Goal: Information Seeking & Learning: Learn about a topic

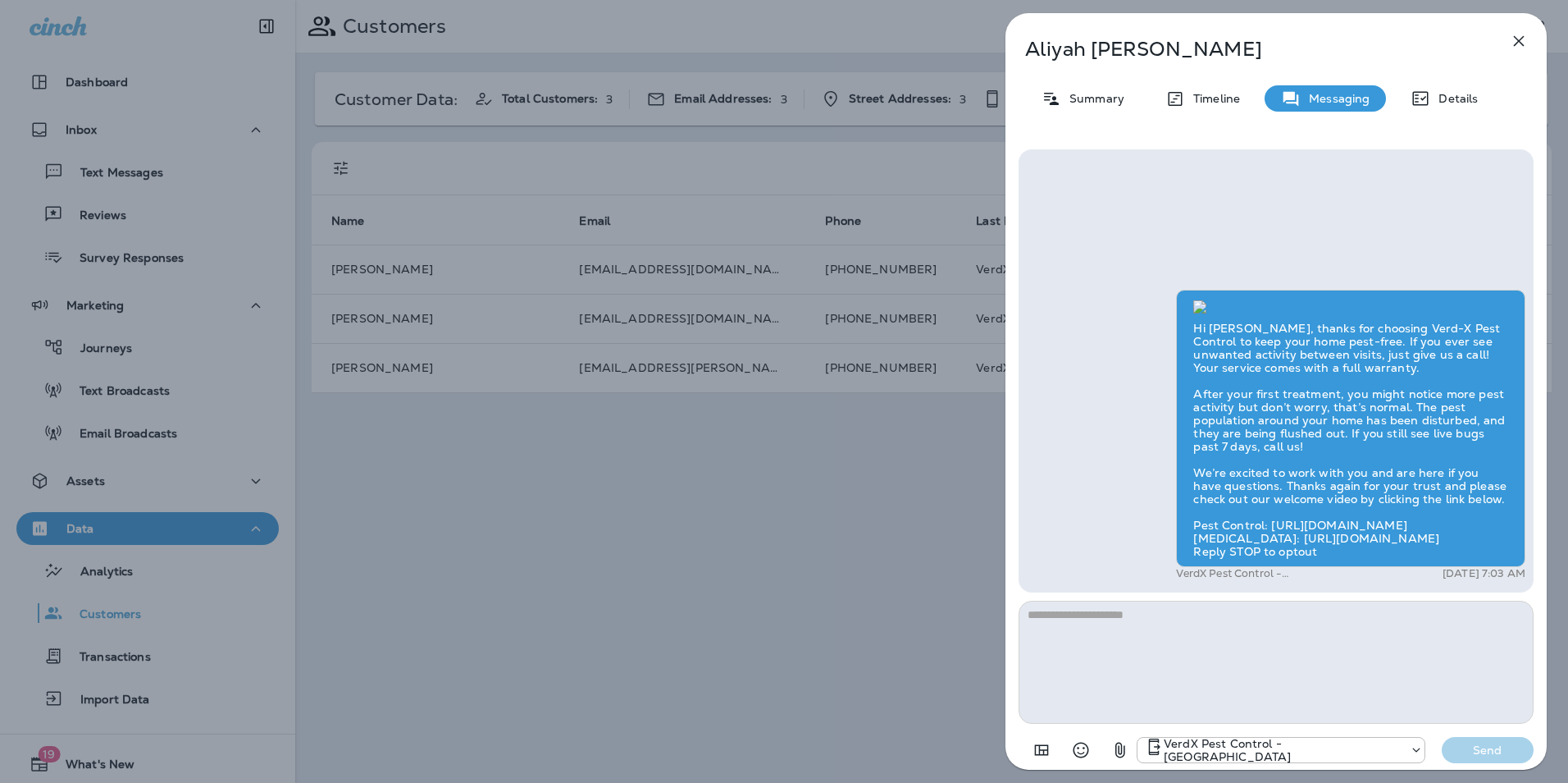
scroll to position [46, 0]
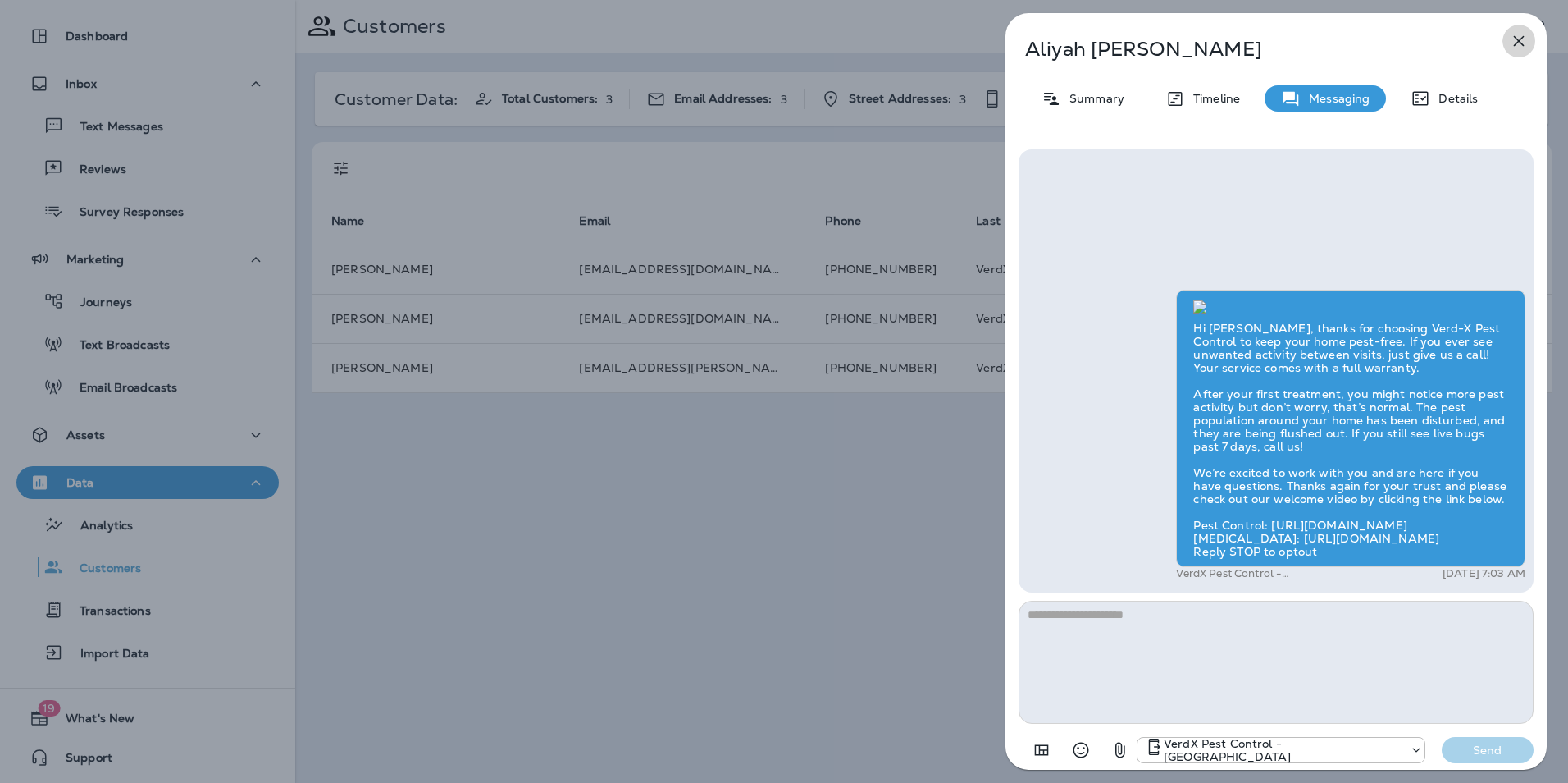
click at [1513, 43] on icon "button" at bounding box center [1519, 41] width 20 height 20
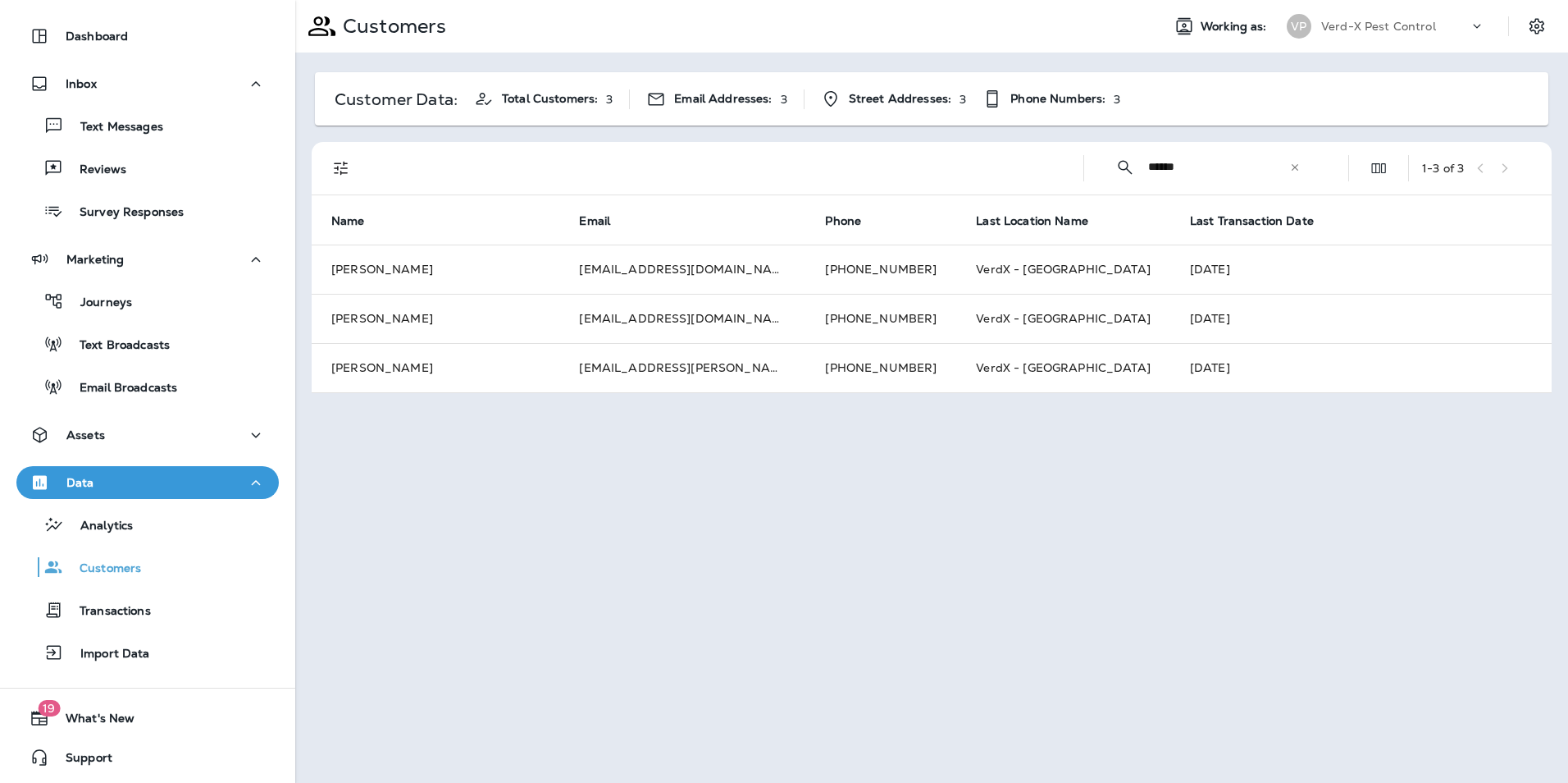
drag, startPoint x: 1201, startPoint y: 171, endPoint x: 939, endPoint y: 178, distance: 262.1
click at [943, 178] on div "​ ****** ​ ​ 1 - 3 of 3" at bounding box center [935, 168] width 1220 height 53
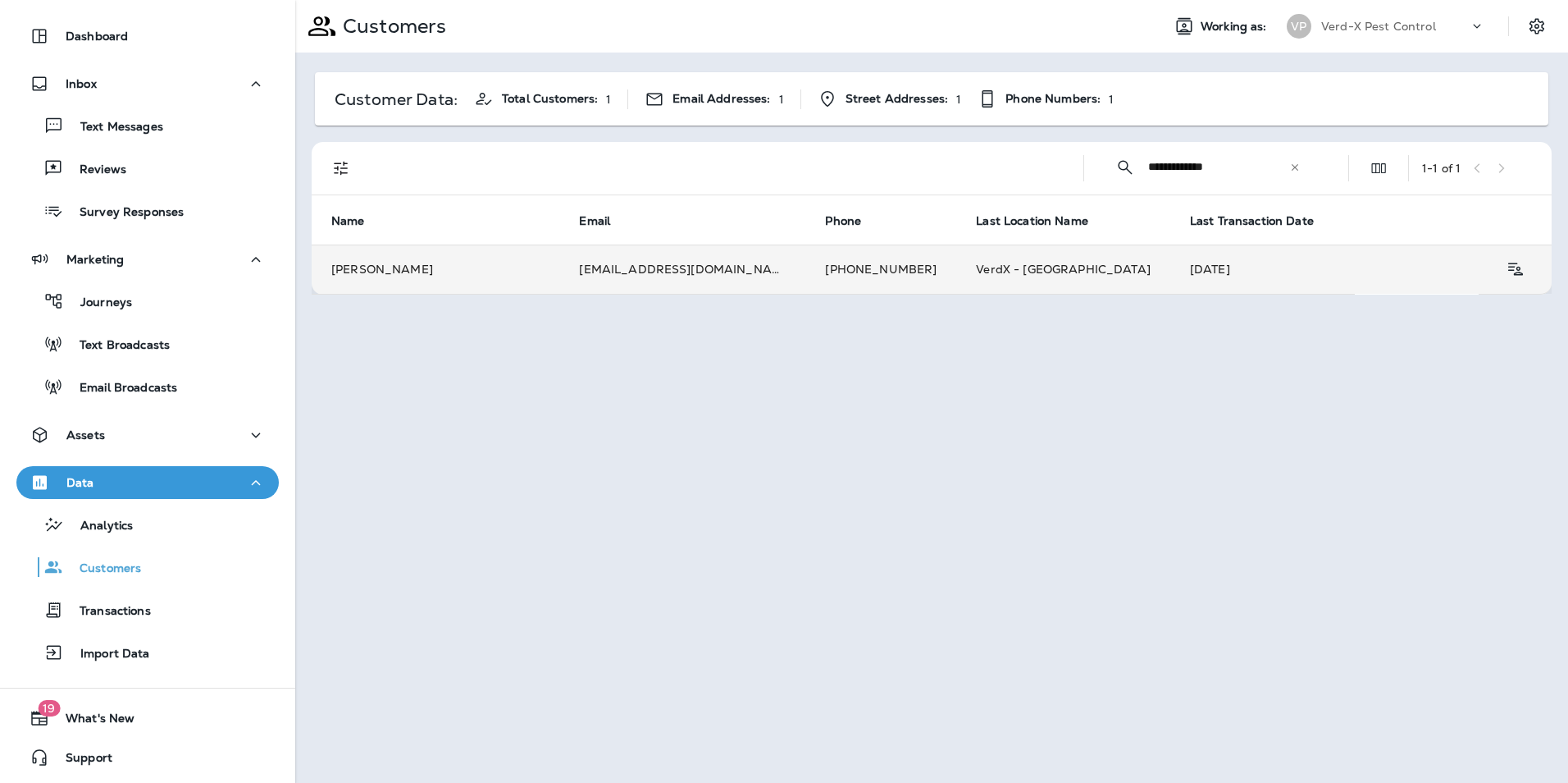
type input "**********"
click at [598, 271] on td "[EMAIL_ADDRESS][DOMAIN_NAME]" at bounding box center [682, 269] width 246 height 49
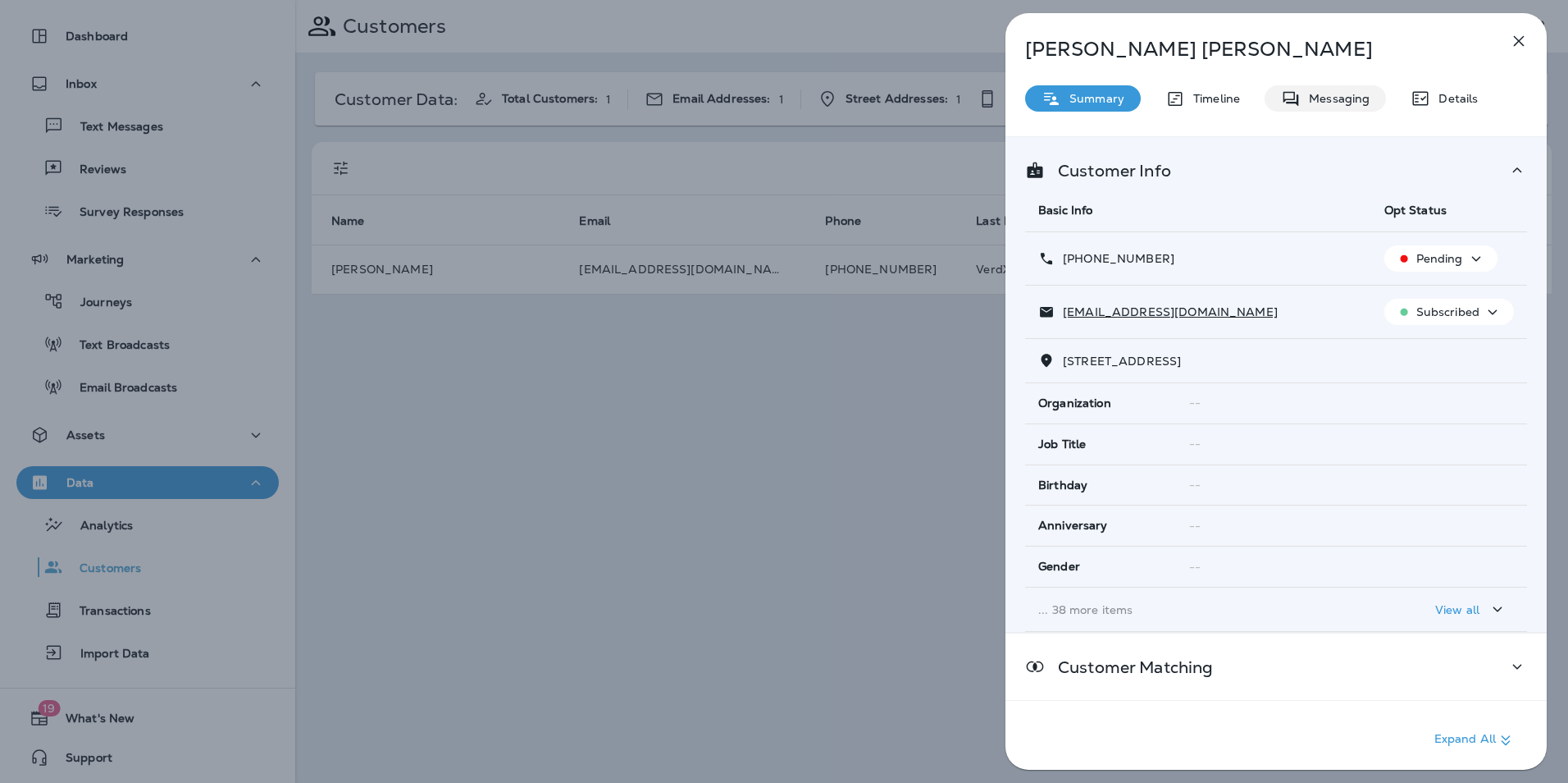
click at [1354, 92] on p "Messaging" at bounding box center [1335, 98] width 68 height 13
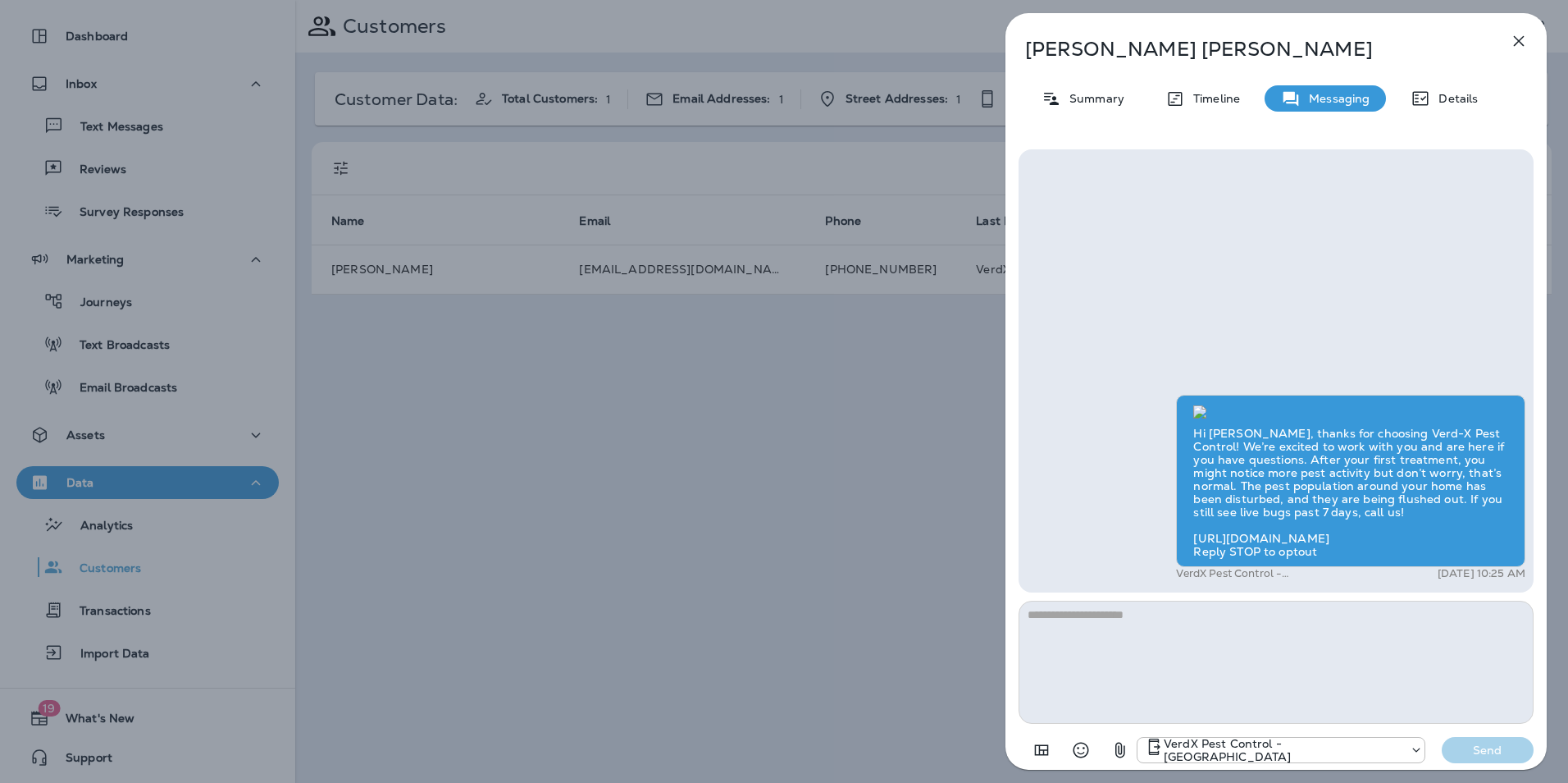
click at [1522, 41] on icon "button" at bounding box center [1519, 41] width 20 height 20
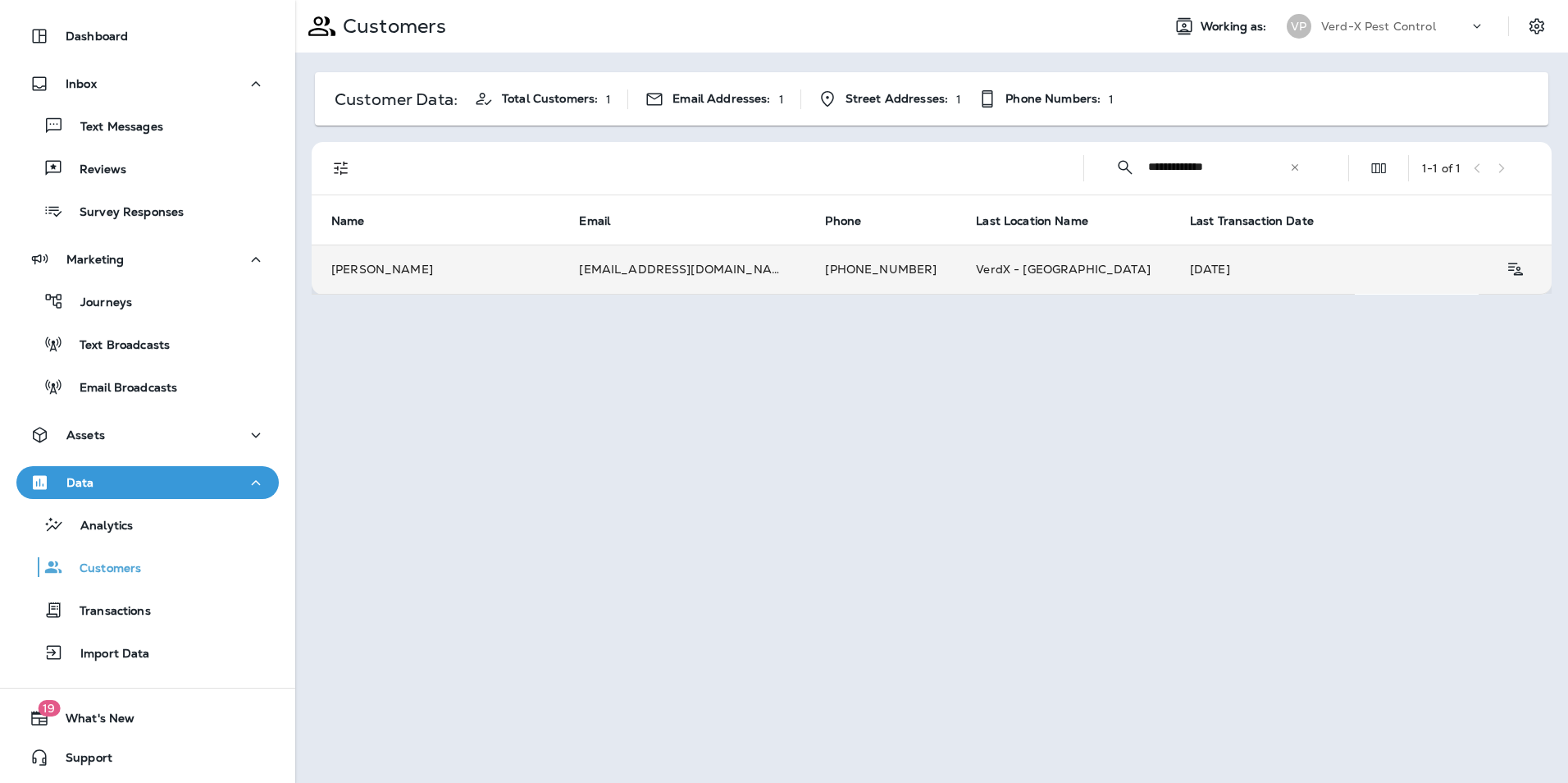
click at [1170, 267] on td "[DATE]" at bounding box center [1262, 269] width 185 height 49
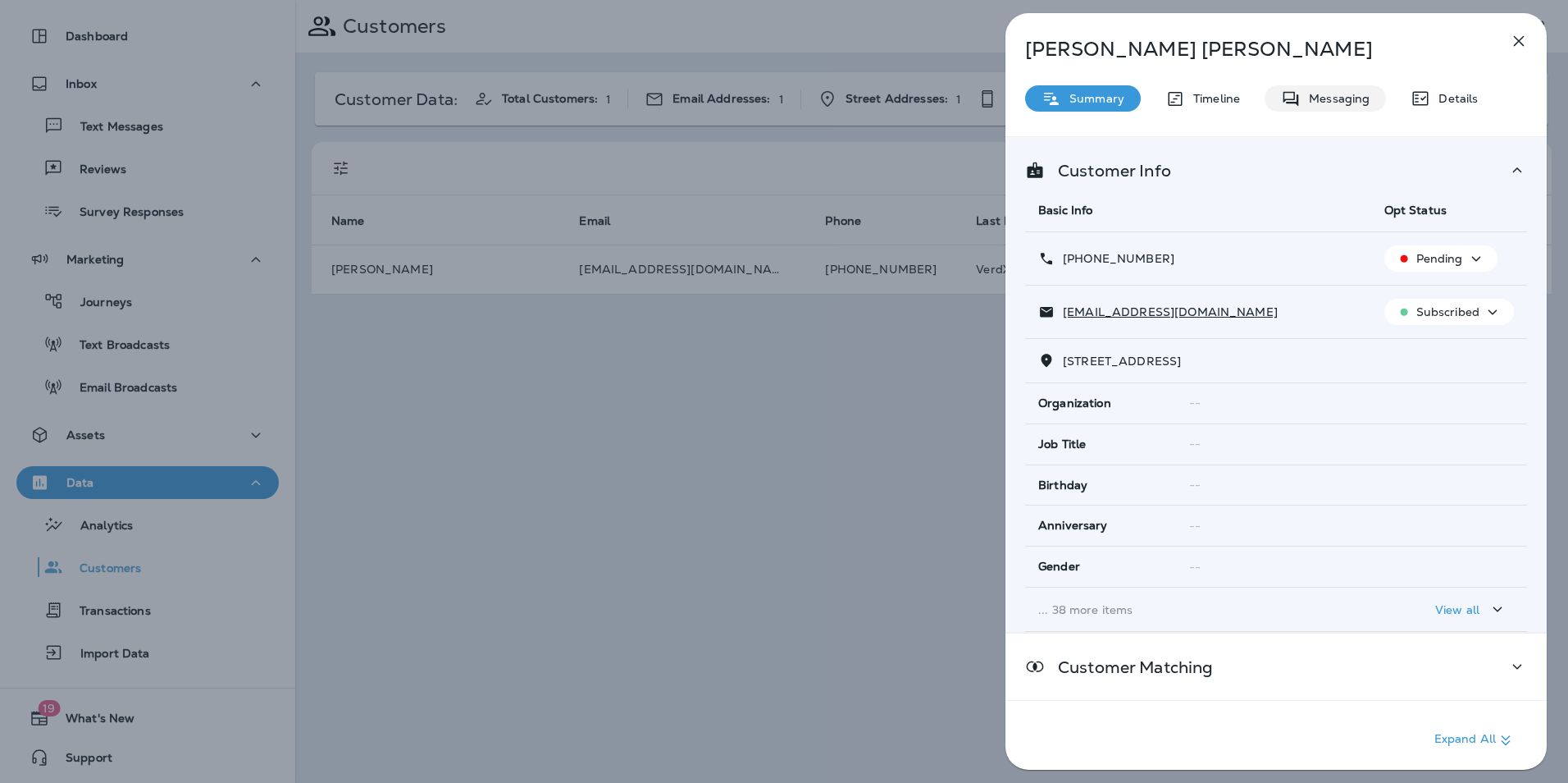
click at [1354, 95] on p "Messaging" at bounding box center [1335, 98] width 68 height 13
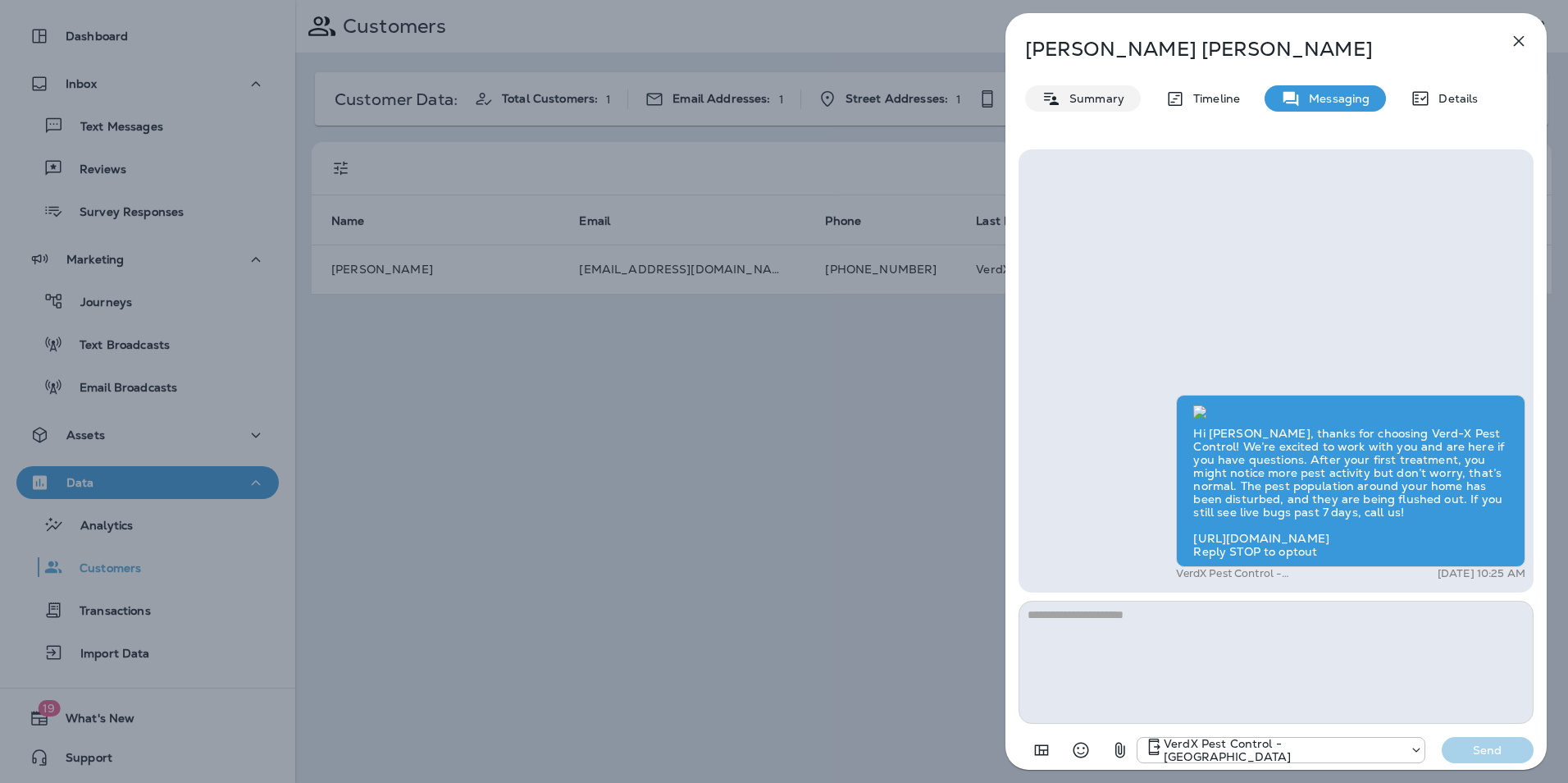
click at [1081, 100] on p "Summary" at bounding box center [1092, 98] width 63 height 13
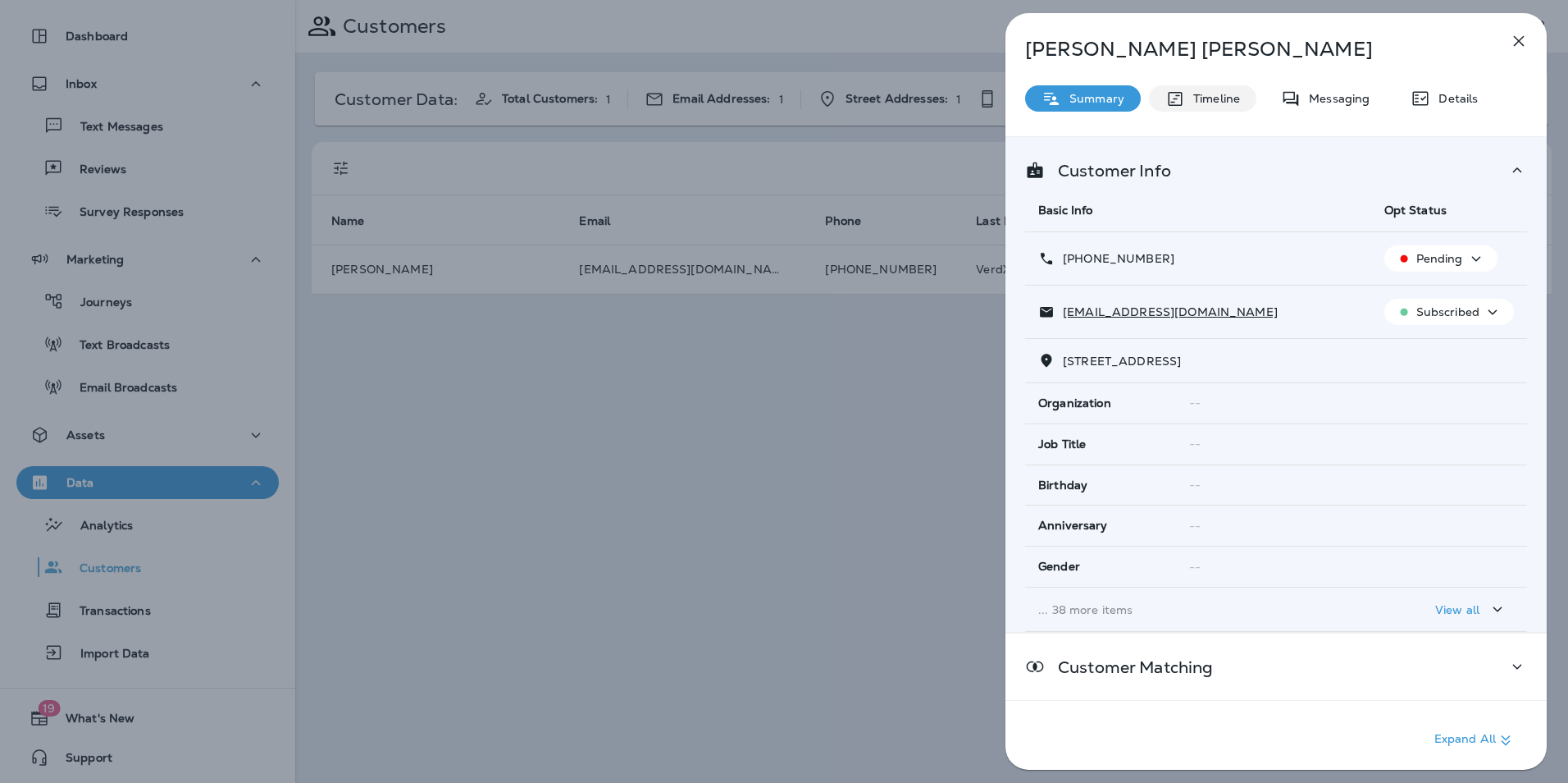
click at [1186, 95] on p "Timeline" at bounding box center [1212, 98] width 55 height 13
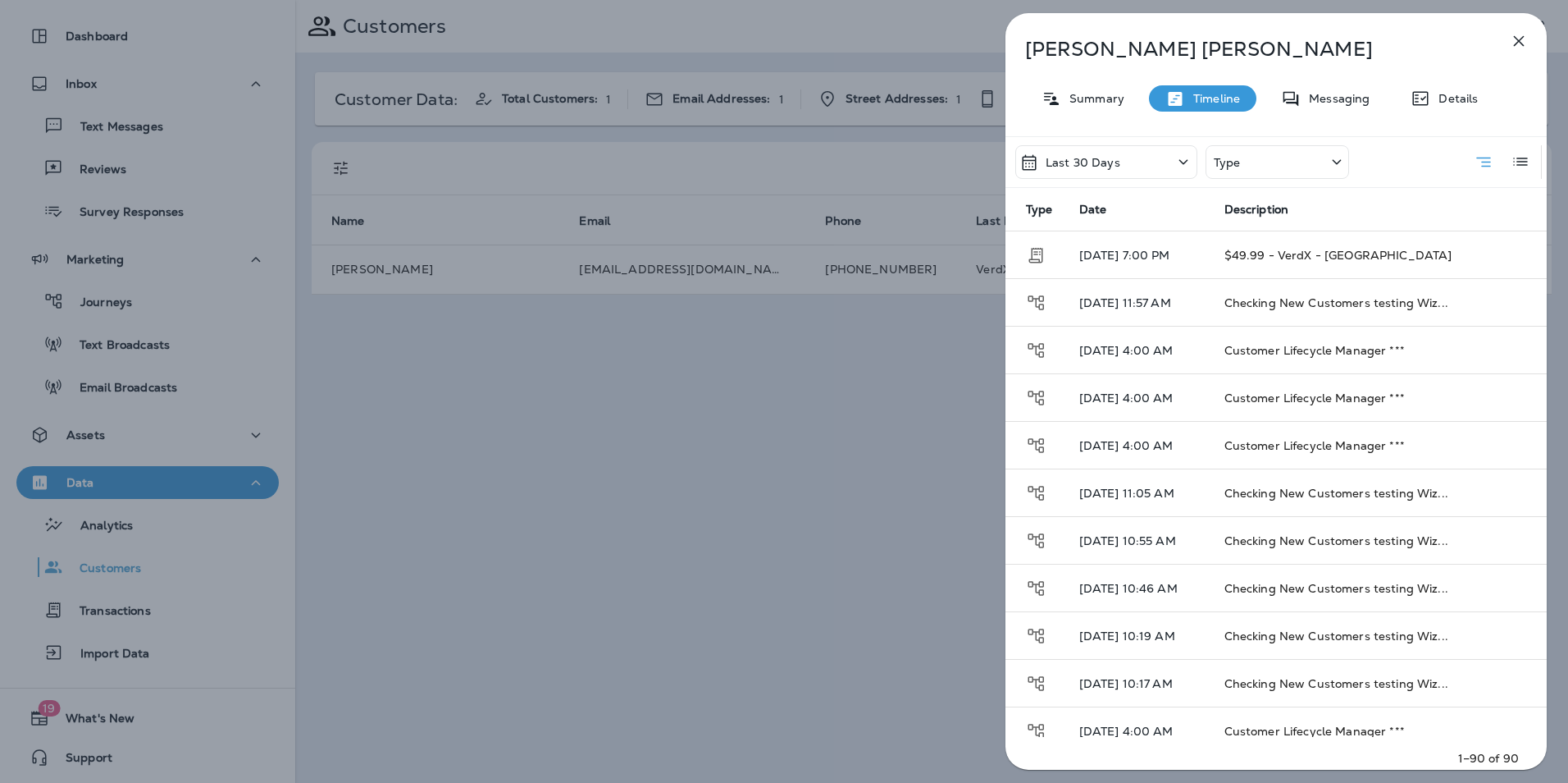
click at [1254, 164] on div "Type" at bounding box center [1278, 161] width 144 height 34
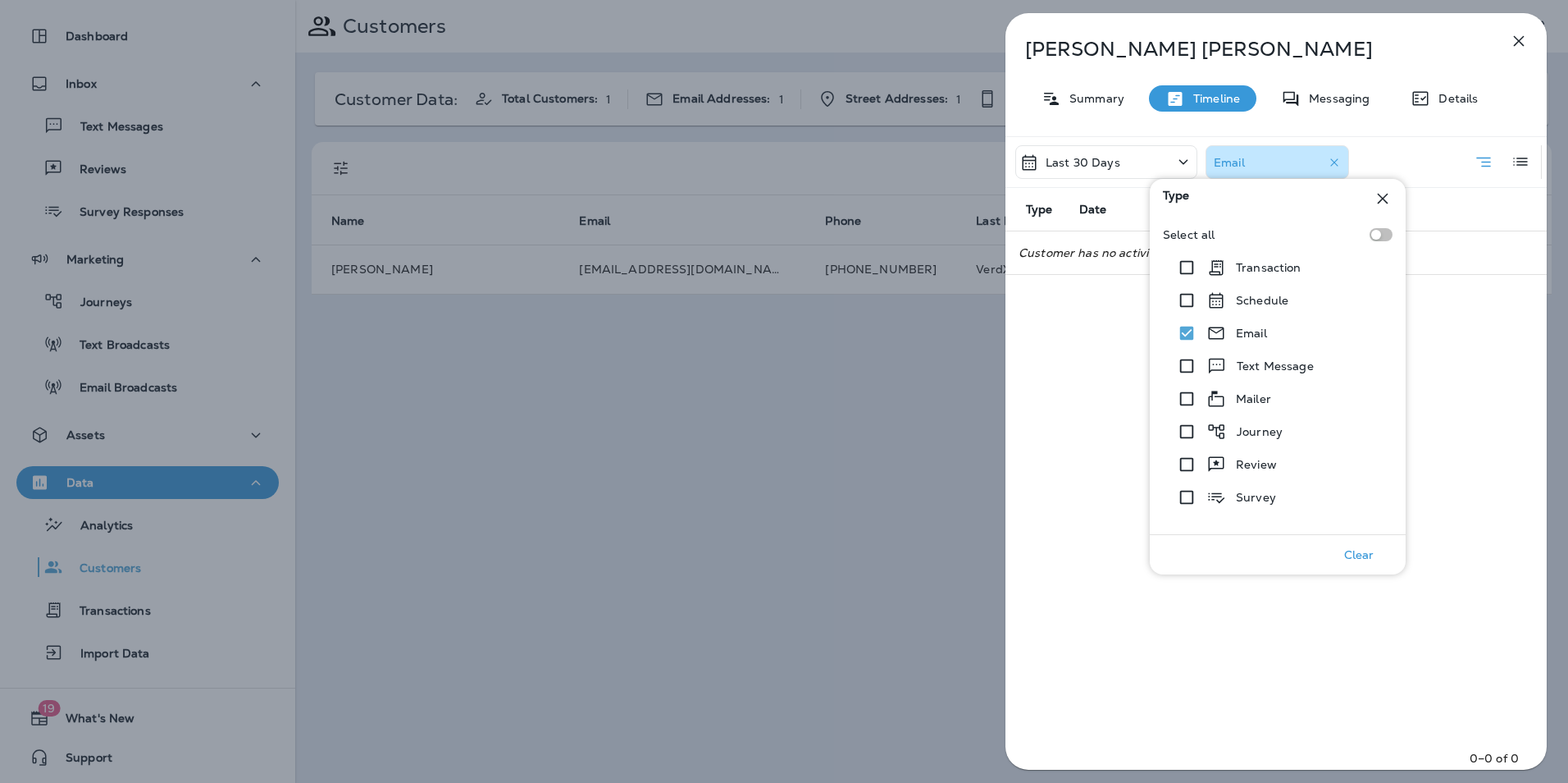
click at [1044, 405] on div "Last 30 Days Email Type Date Description Customer has no activity with these fi…" at bounding box center [1276, 458] width 542 height 643
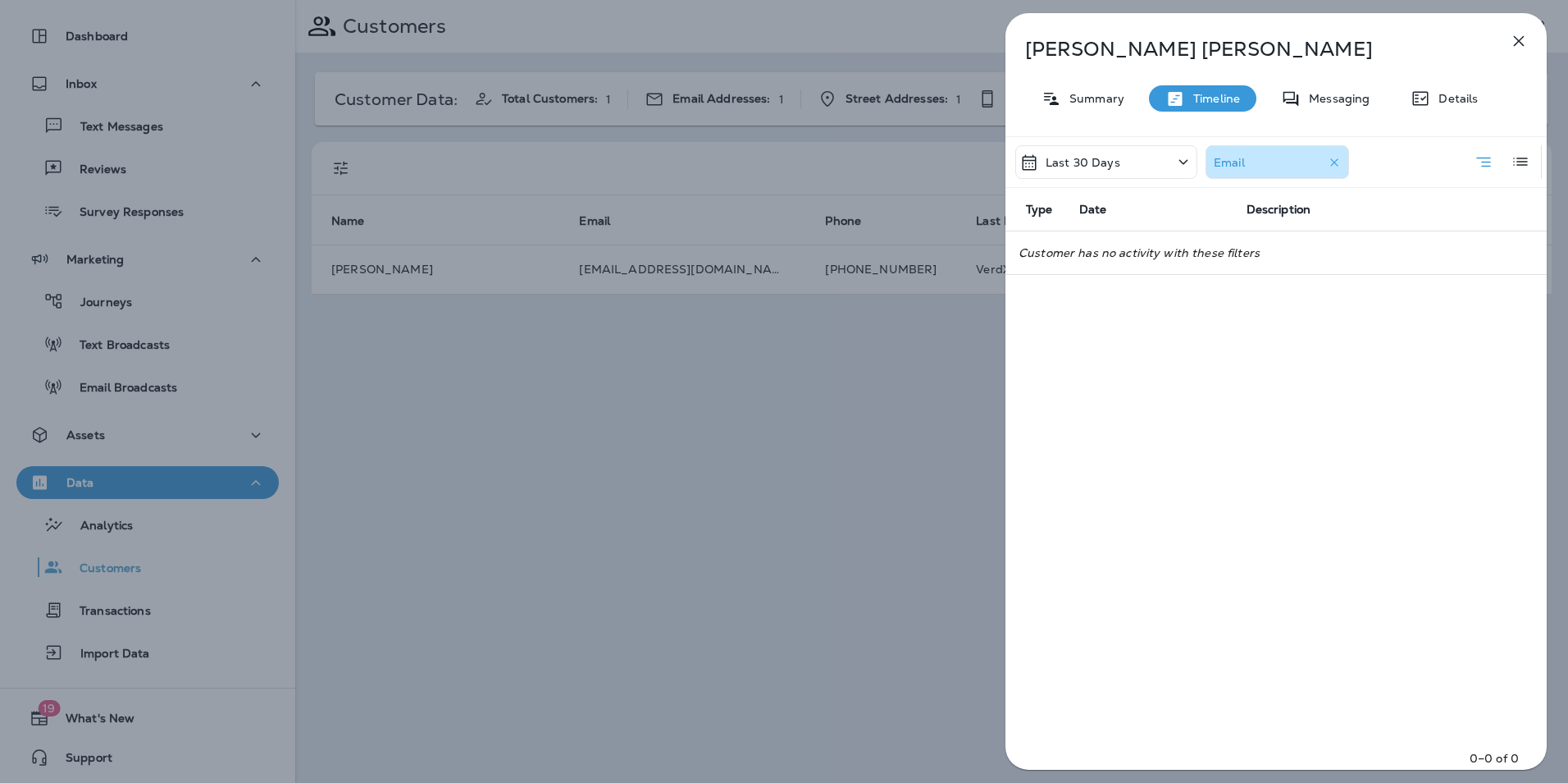
click at [1122, 165] on div "Last 30 Days" at bounding box center [1106, 161] width 182 height 34
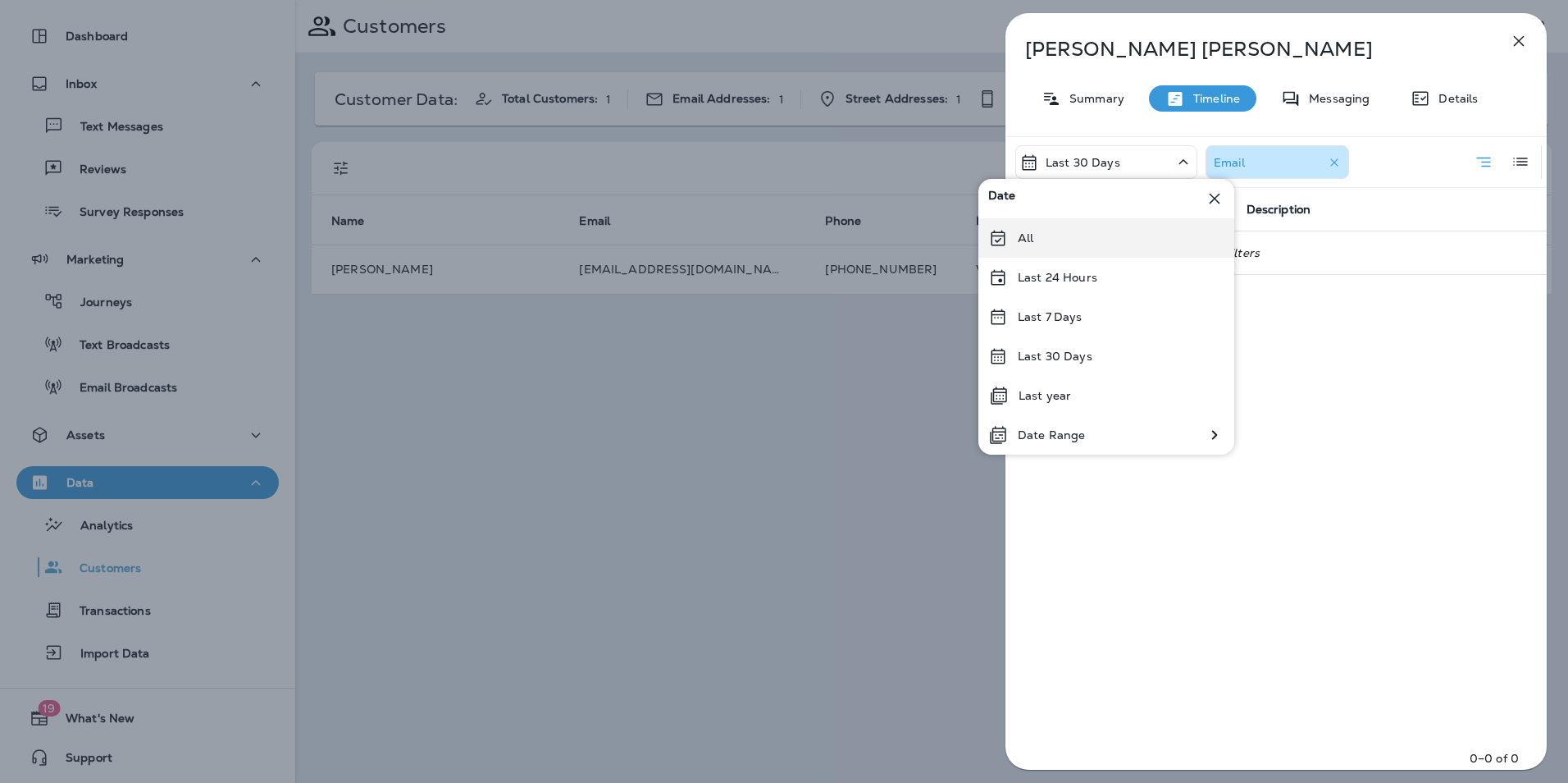
click at [1049, 248] on div "All" at bounding box center [1106, 238] width 256 height 39
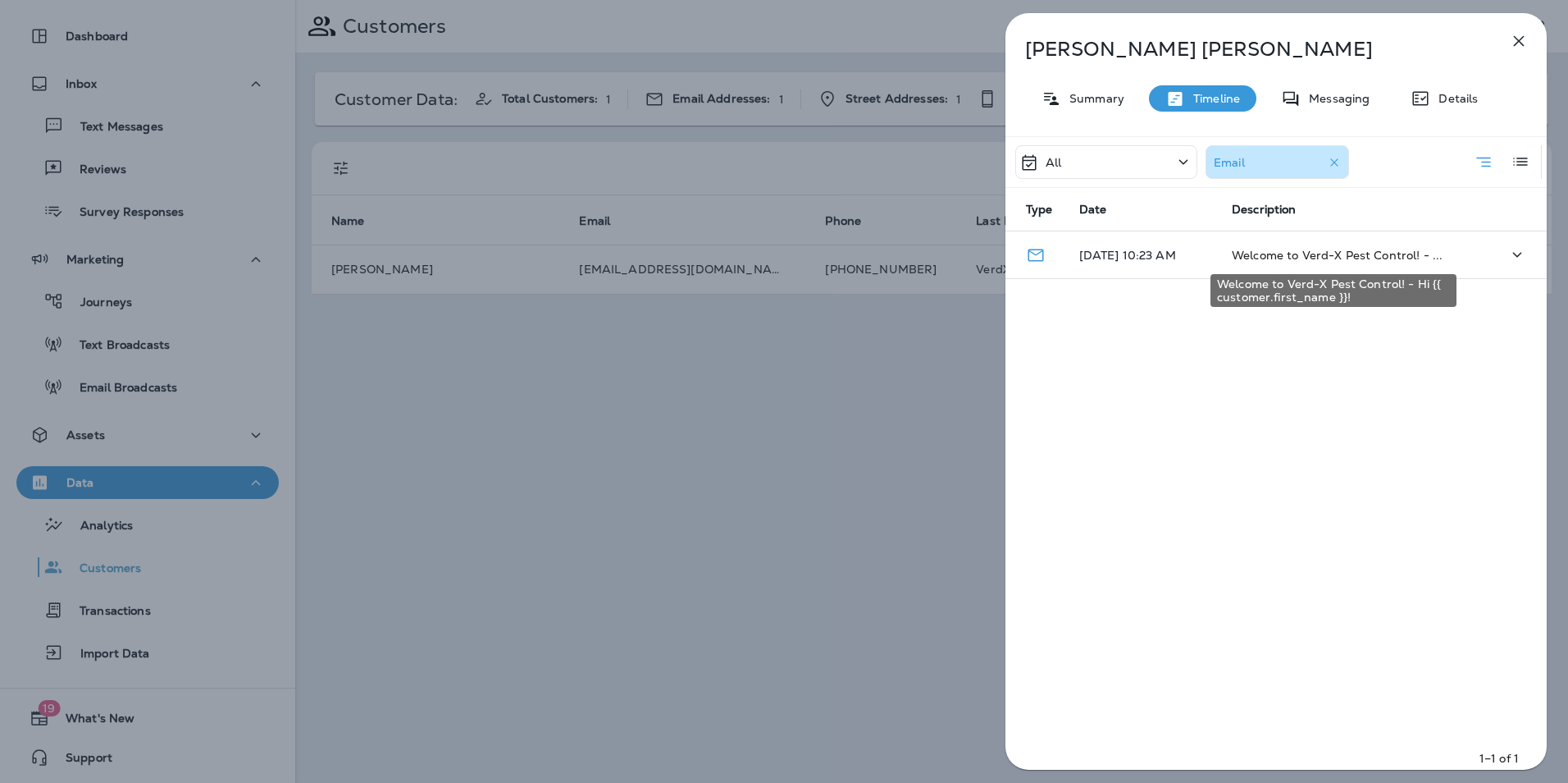
click at [1283, 251] on span "Welcome to Verd-X Pest Control! - ..." at bounding box center [1337, 255] width 211 height 15
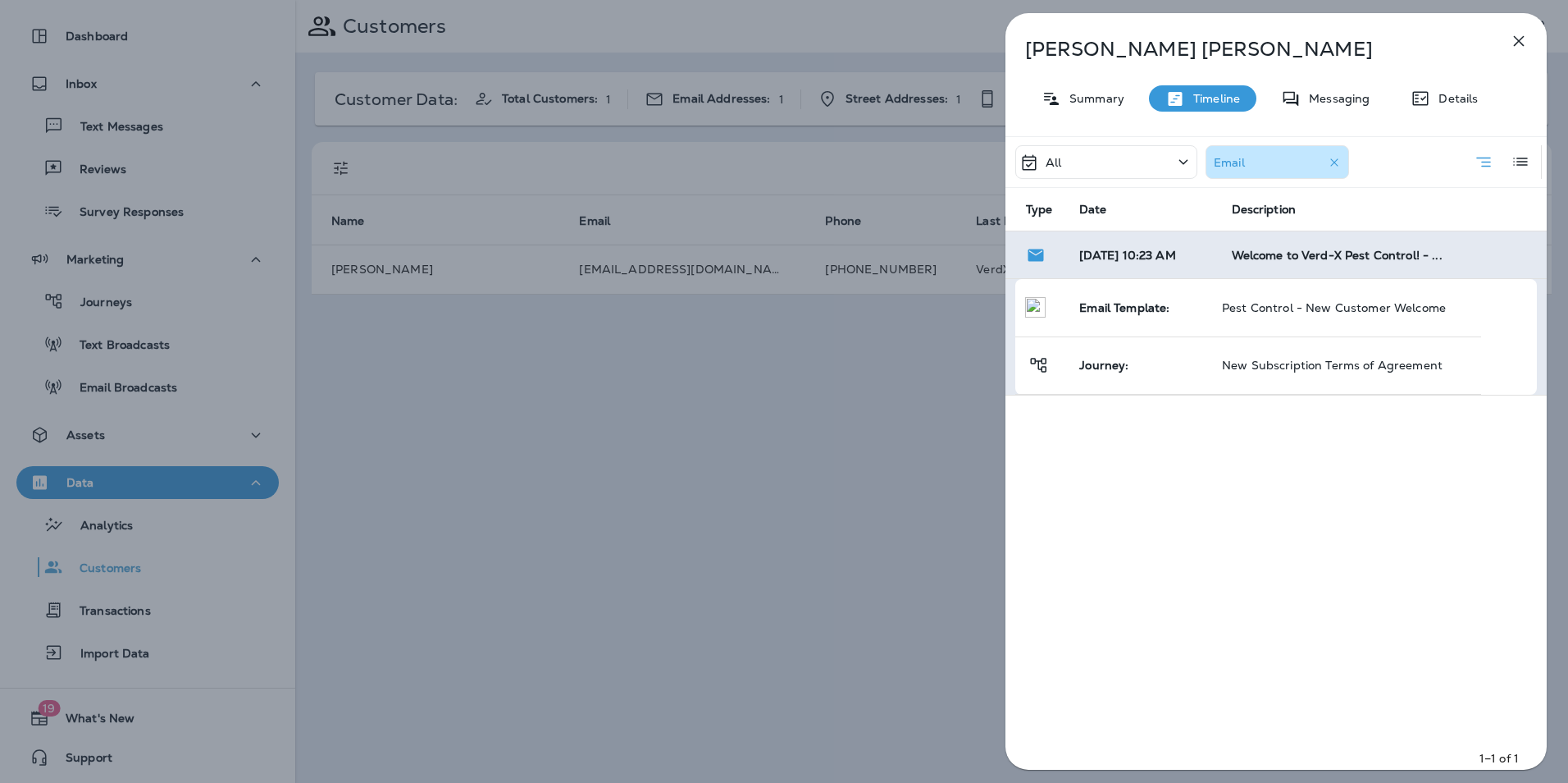
click at [486, 450] on div "[PERSON_NAME] Summary Timeline Messaging Details All Email Type Date Descriptio…" at bounding box center [784, 391] width 1568 height 783
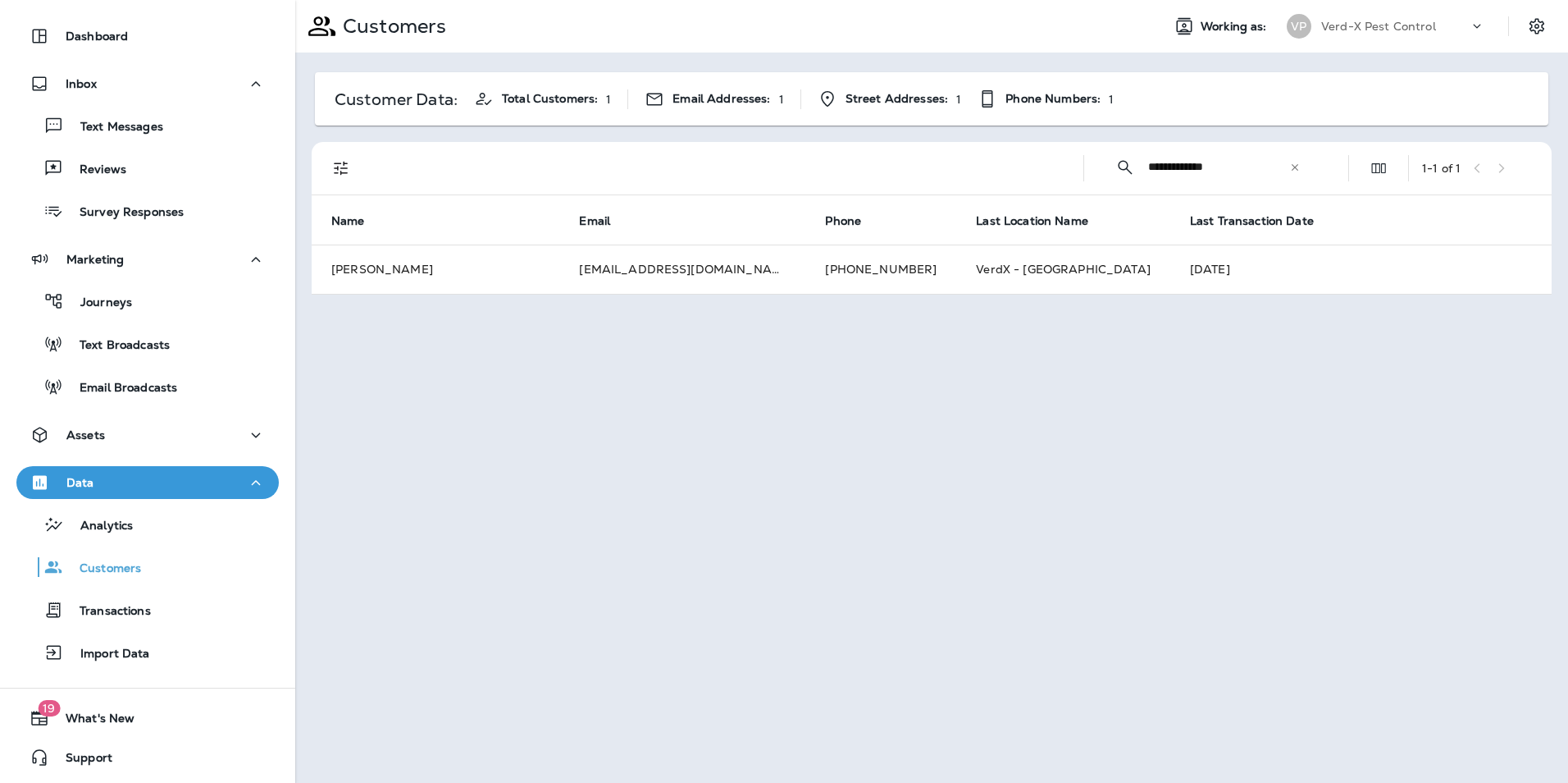
click at [1301, 170] on div "**********" at bounding box center [1207, 166] width 221 height 43
click at [1289, 164] on input "**********" at bounding box center [1219, 166] width 141 height 43
click at [1295, 167] on icon at bounding box center [1295, 166] width 7 height 7
drag, startPoint x: 1223, startPoint y: 174, endPoint x: 1211, endPoint y: 174, distance: 12.0
click at [1212, 174] on input "text" at bounding box center [1233, 166] width 171 height 43
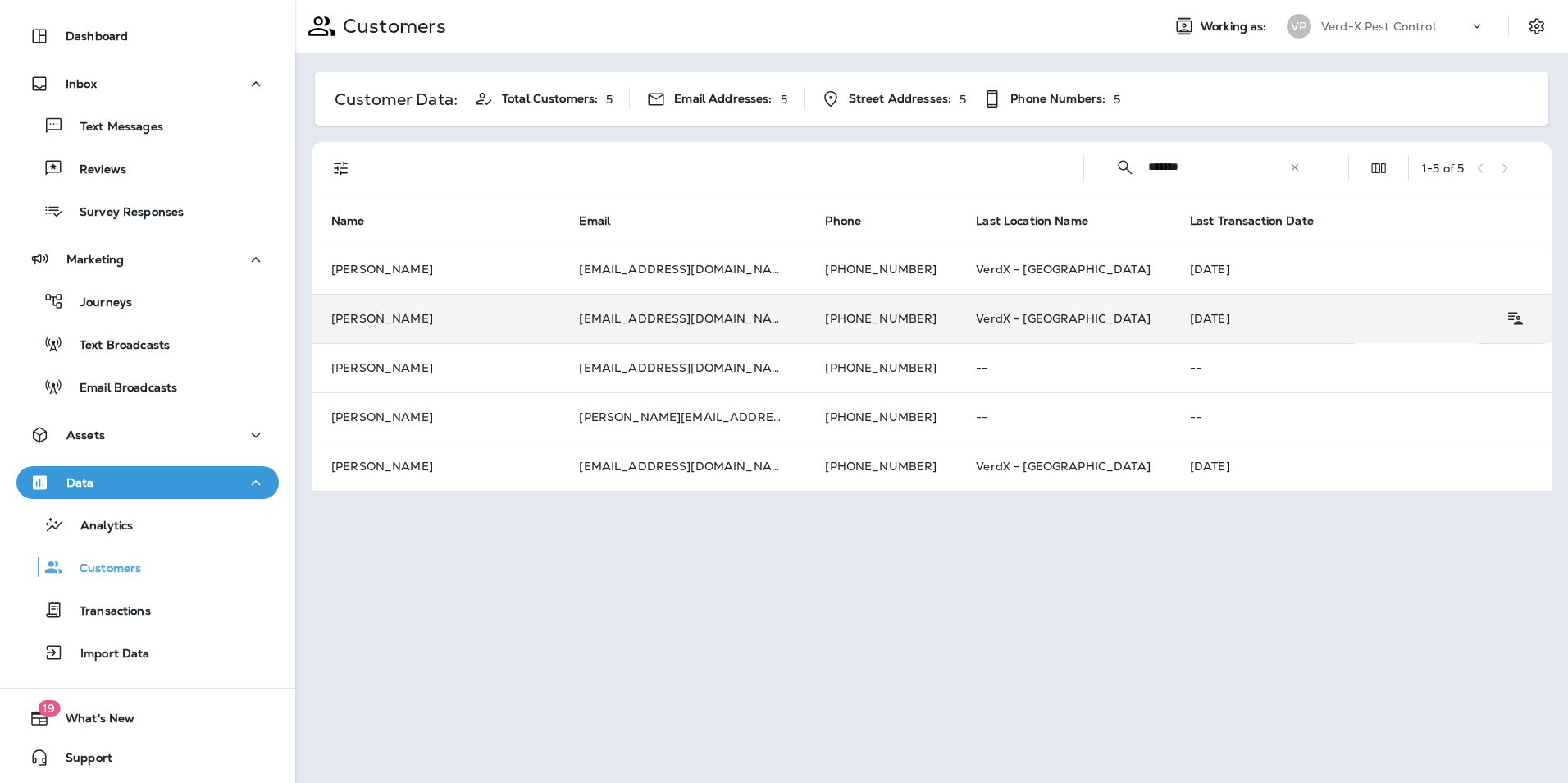
type input "******"
click at [644, 323] on td "[EMAIL_ADDRESS][DOMAIN_NAME]" at bounding box center [682, 318] width 246 height 49
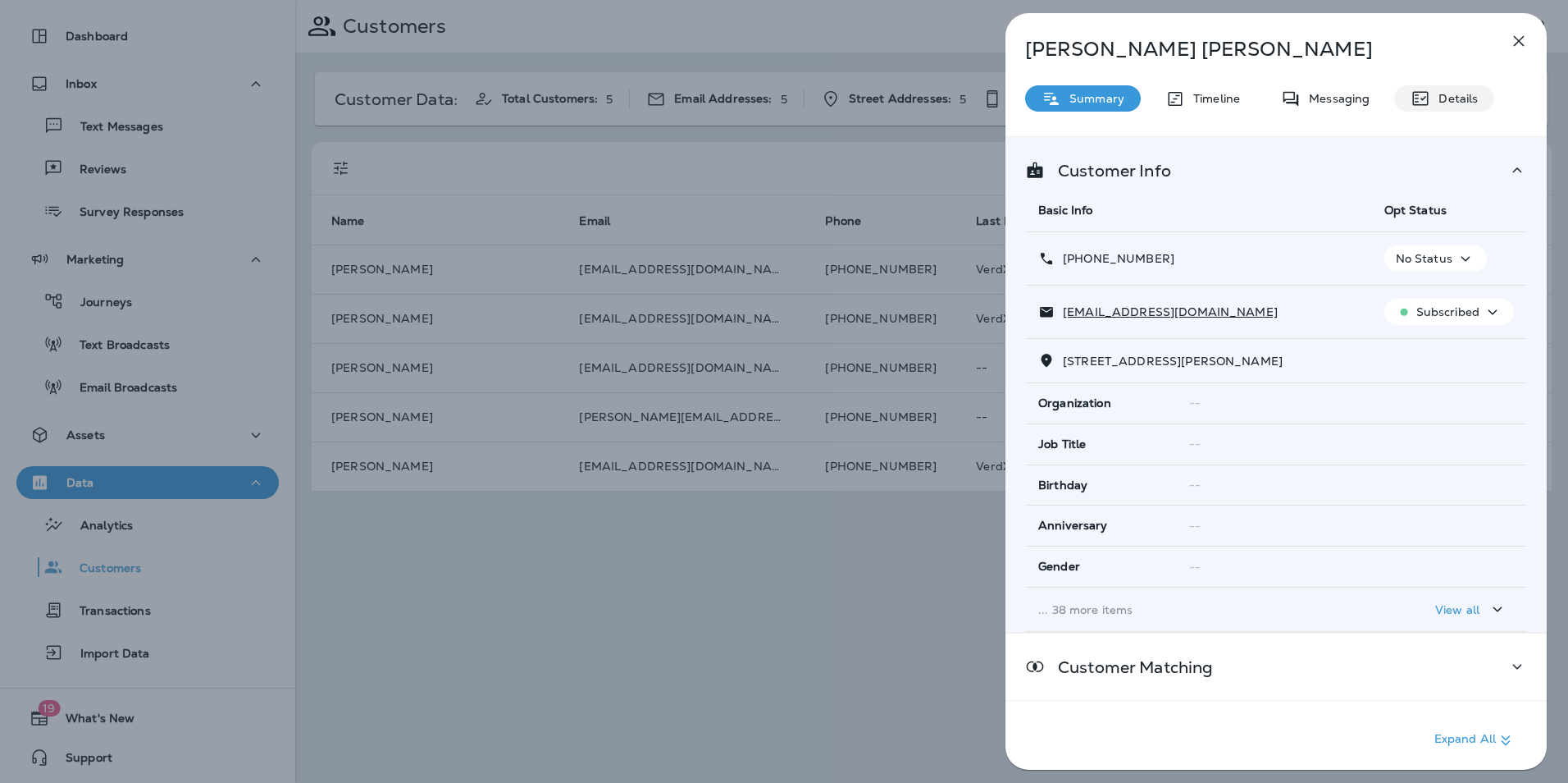
click at [1350, 98] on p "Messaging" at bounding box center [1335, 98] width 68 height 13
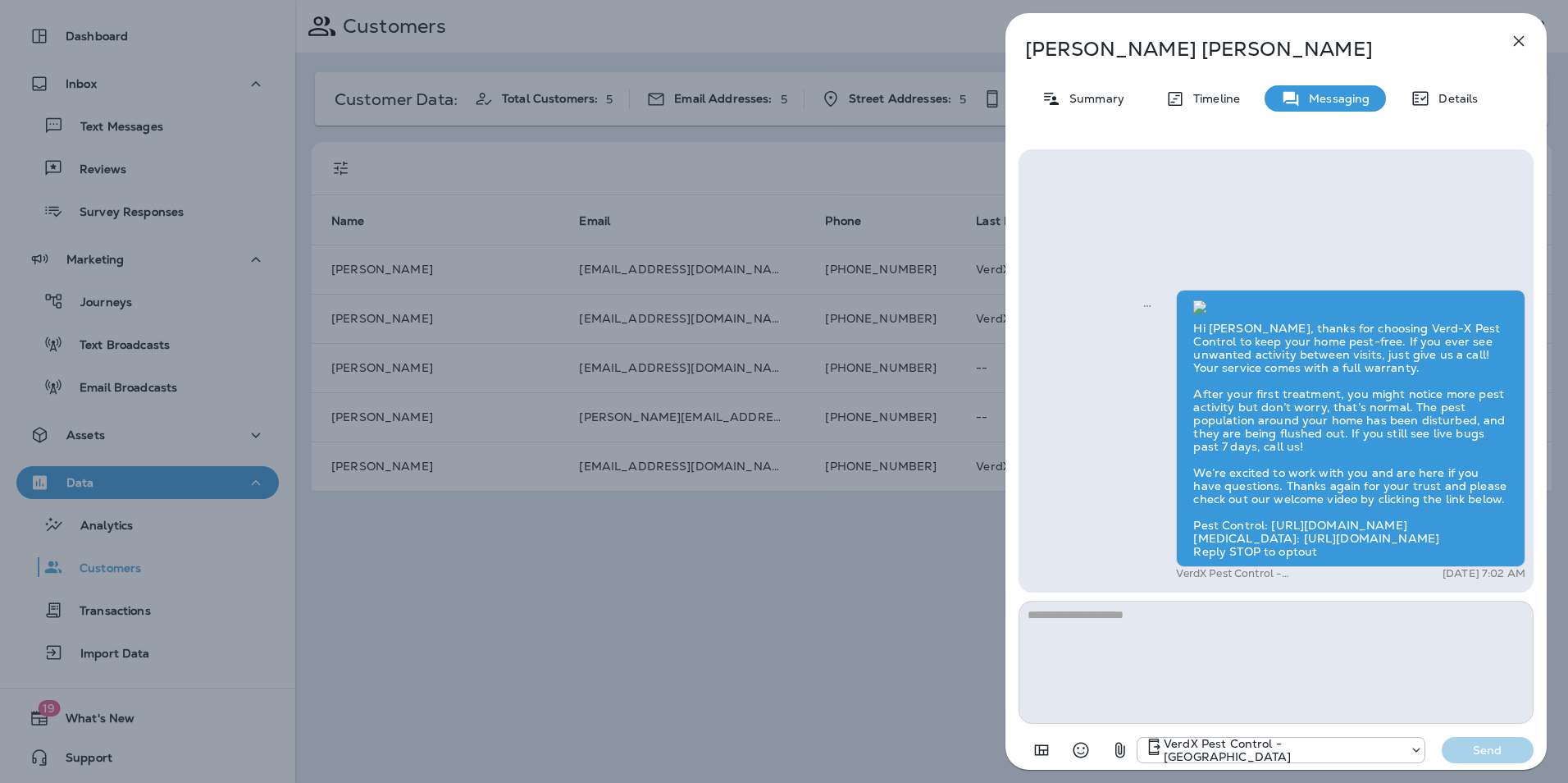
scroll to position [-399, 0]
click at [1520, 44] on icon "button" at bounding box center [1519, 41] width 20 height 20
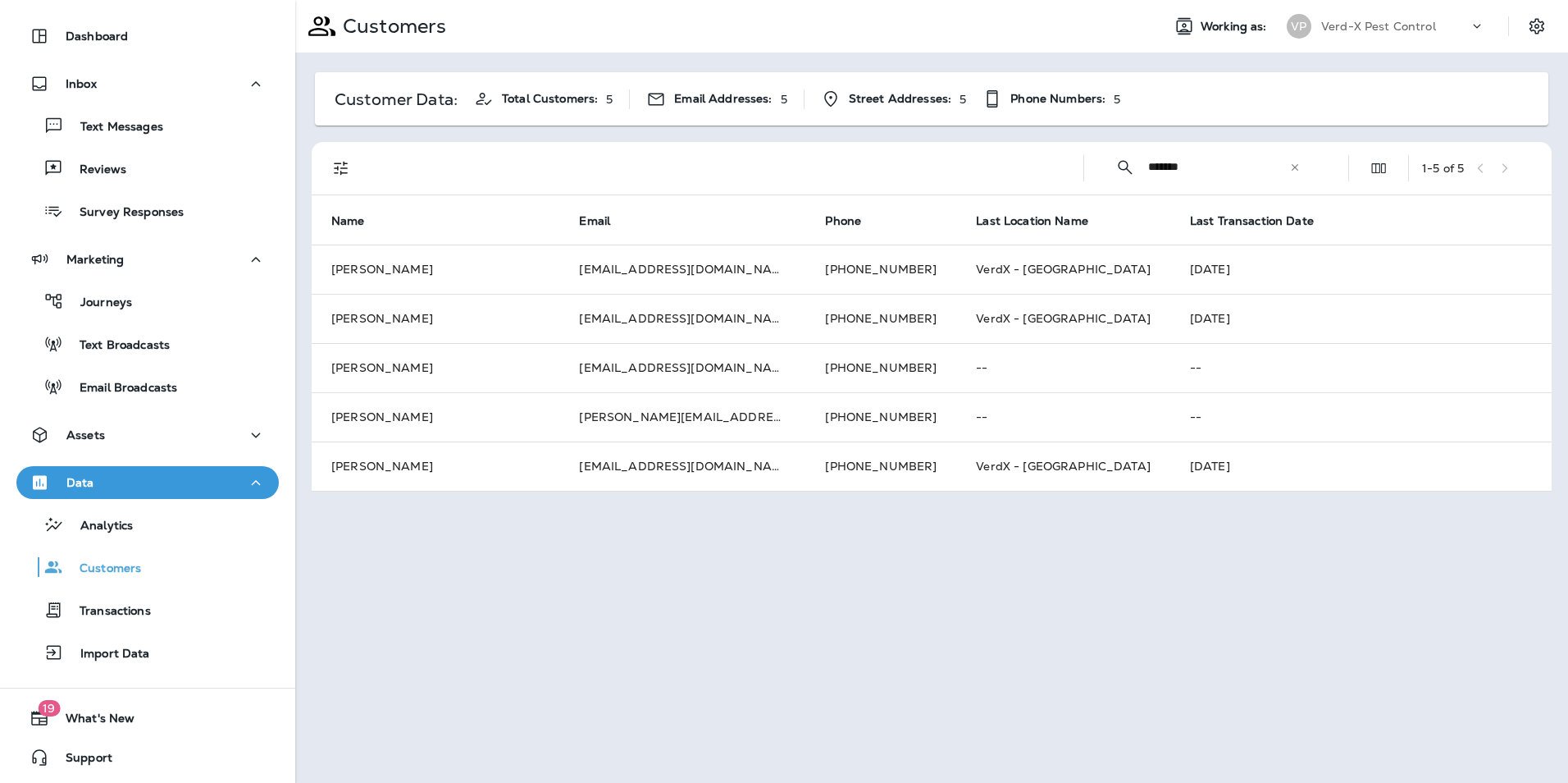
click at [572, 22] on div "Customers" at bounding box center [722, 26] width 853 height 41
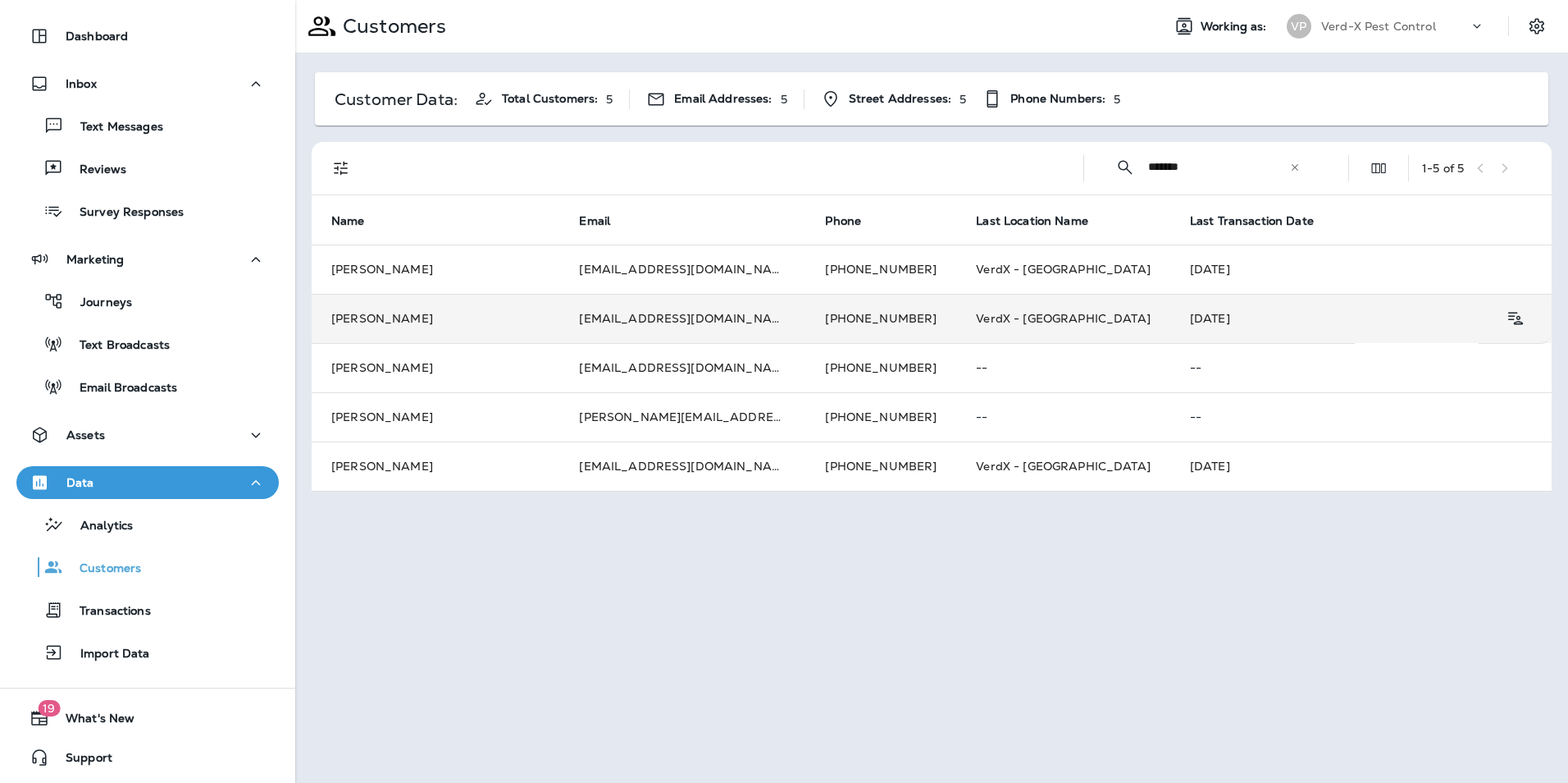
click at [417, 314] on td "[PERSON_NAME]" at bounding box center [436, 318] width 248 height 49
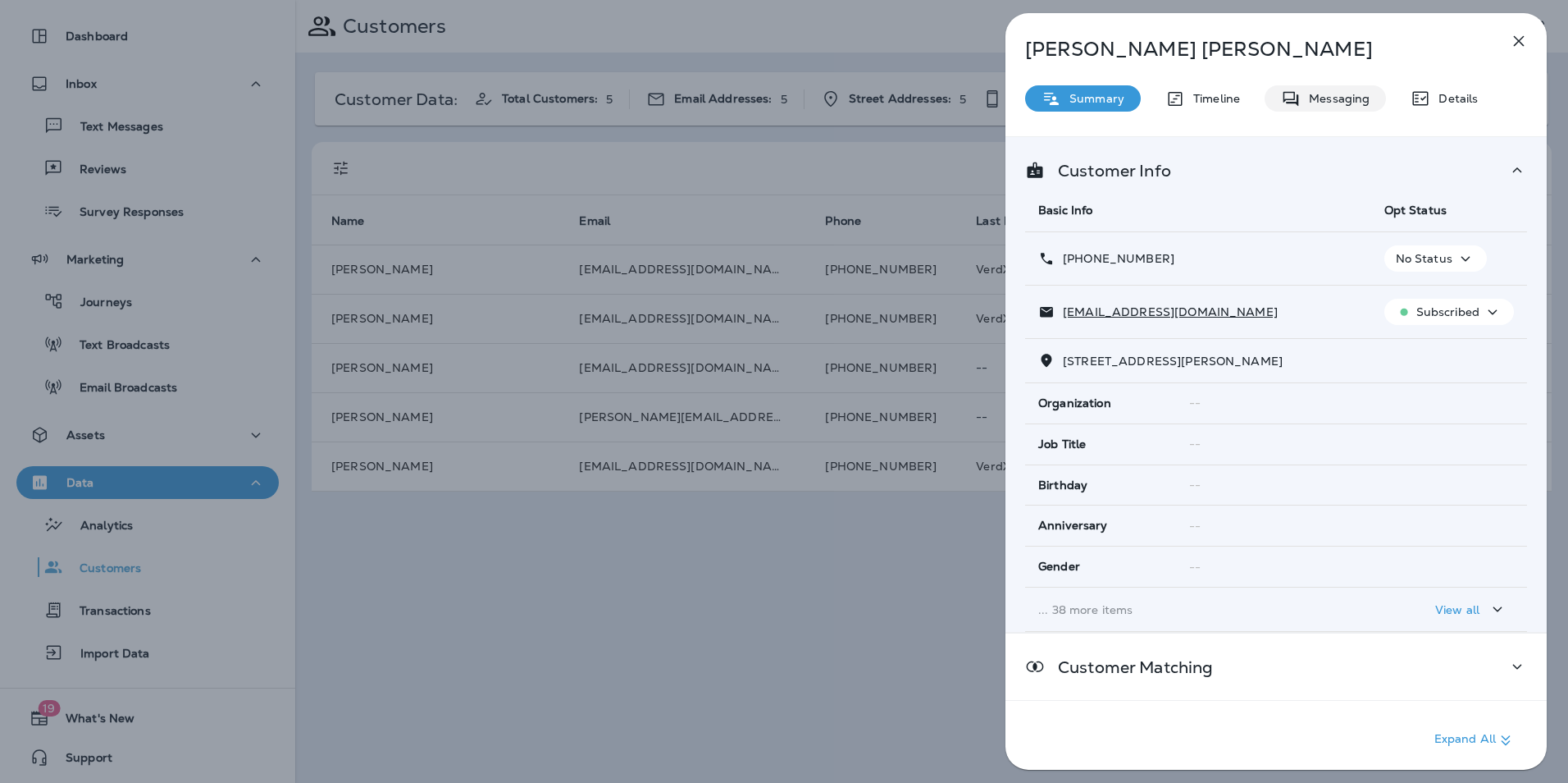
click at [1314, 102] on p "Messaging" at bounding box center [1335, 98] width 68 height 13
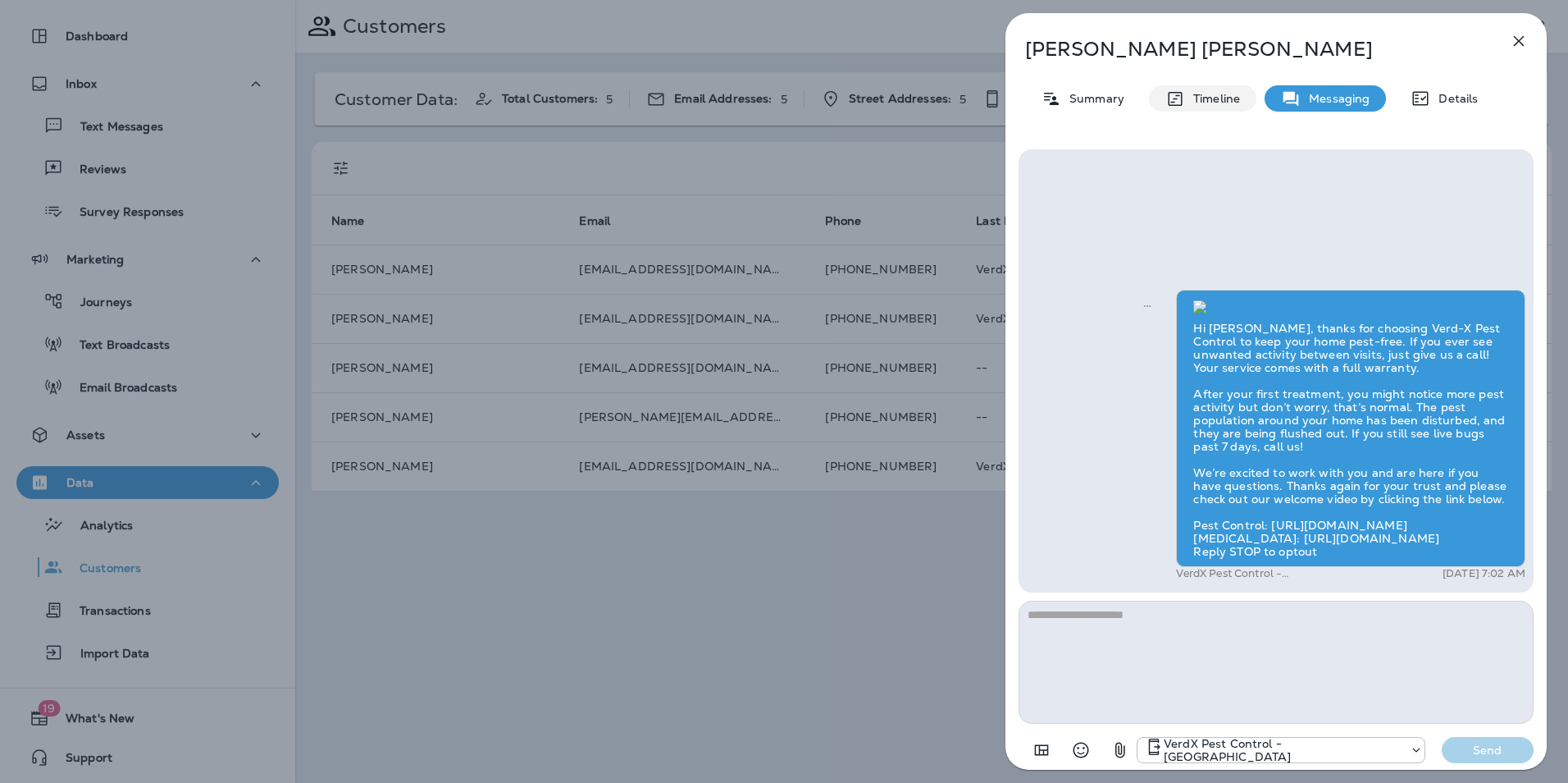
click at [1200, 101] on p "Timeline" at bounding box center [1212, 98] width 55 height 13
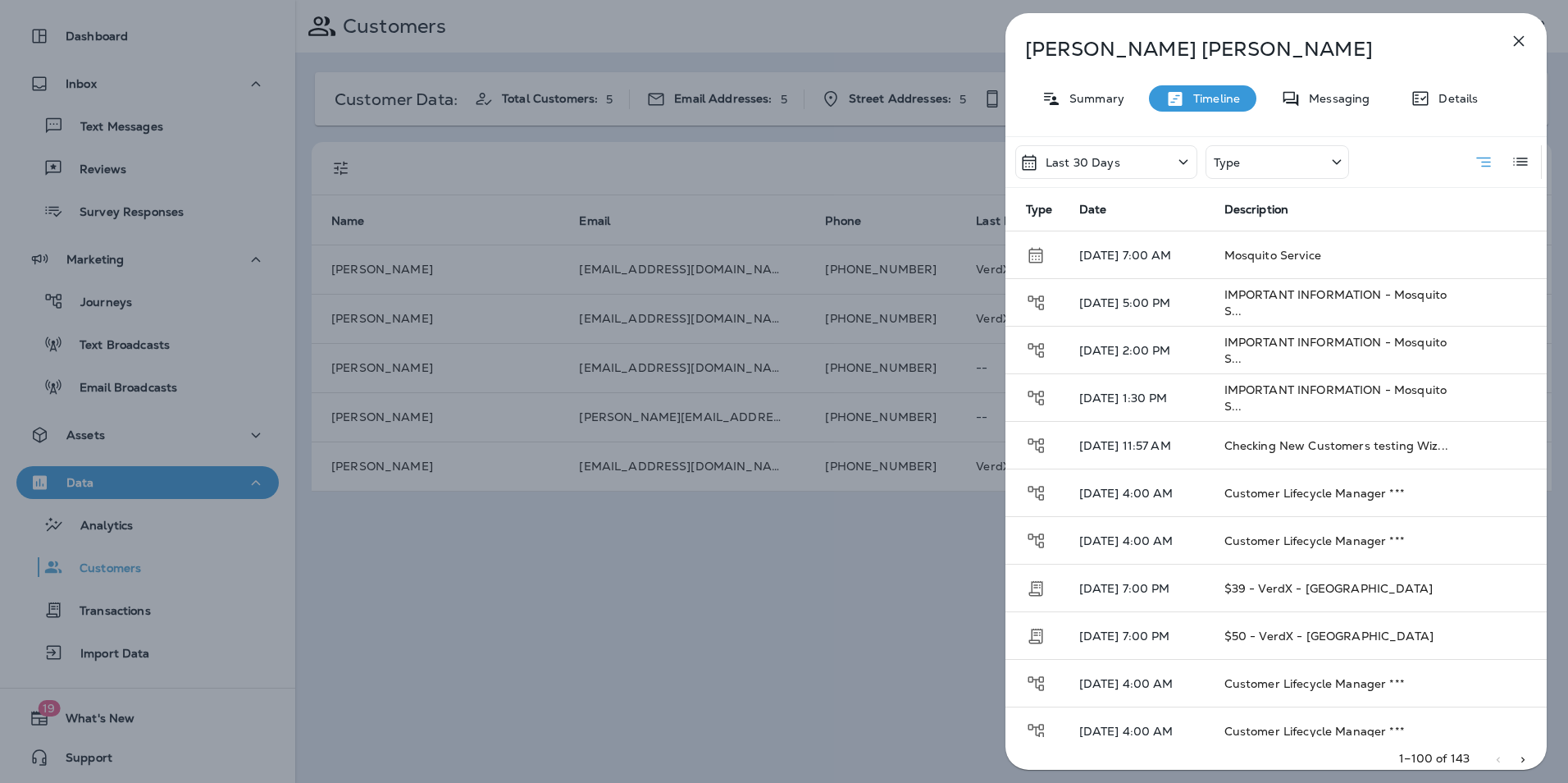
click at [1260, 158] on div "Type" at bounding box center [1278, 161] width 144 height 34
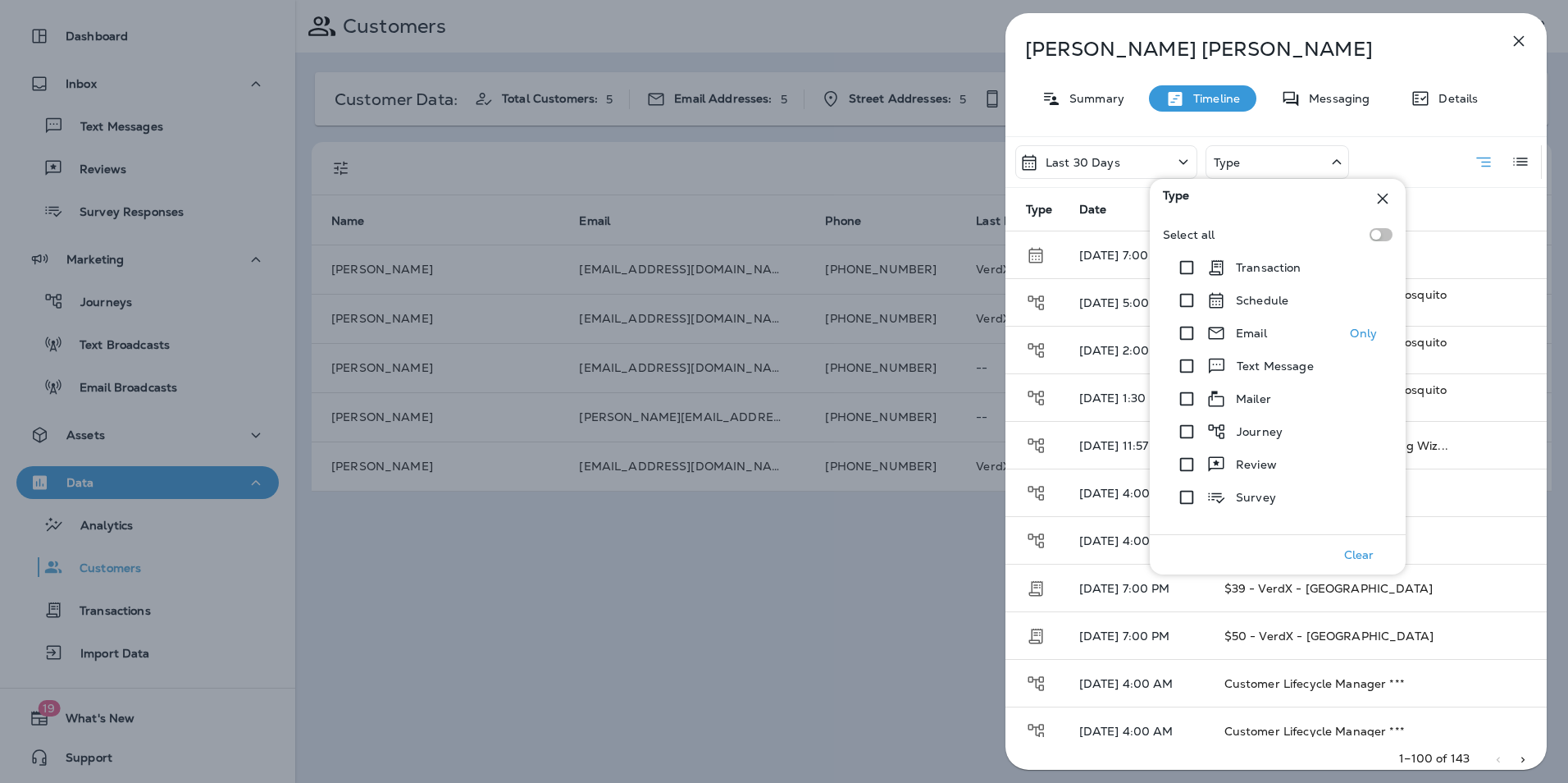
click at [1265, 339] on p "Email" at bounding box center [1252, 333] width 31 height 13
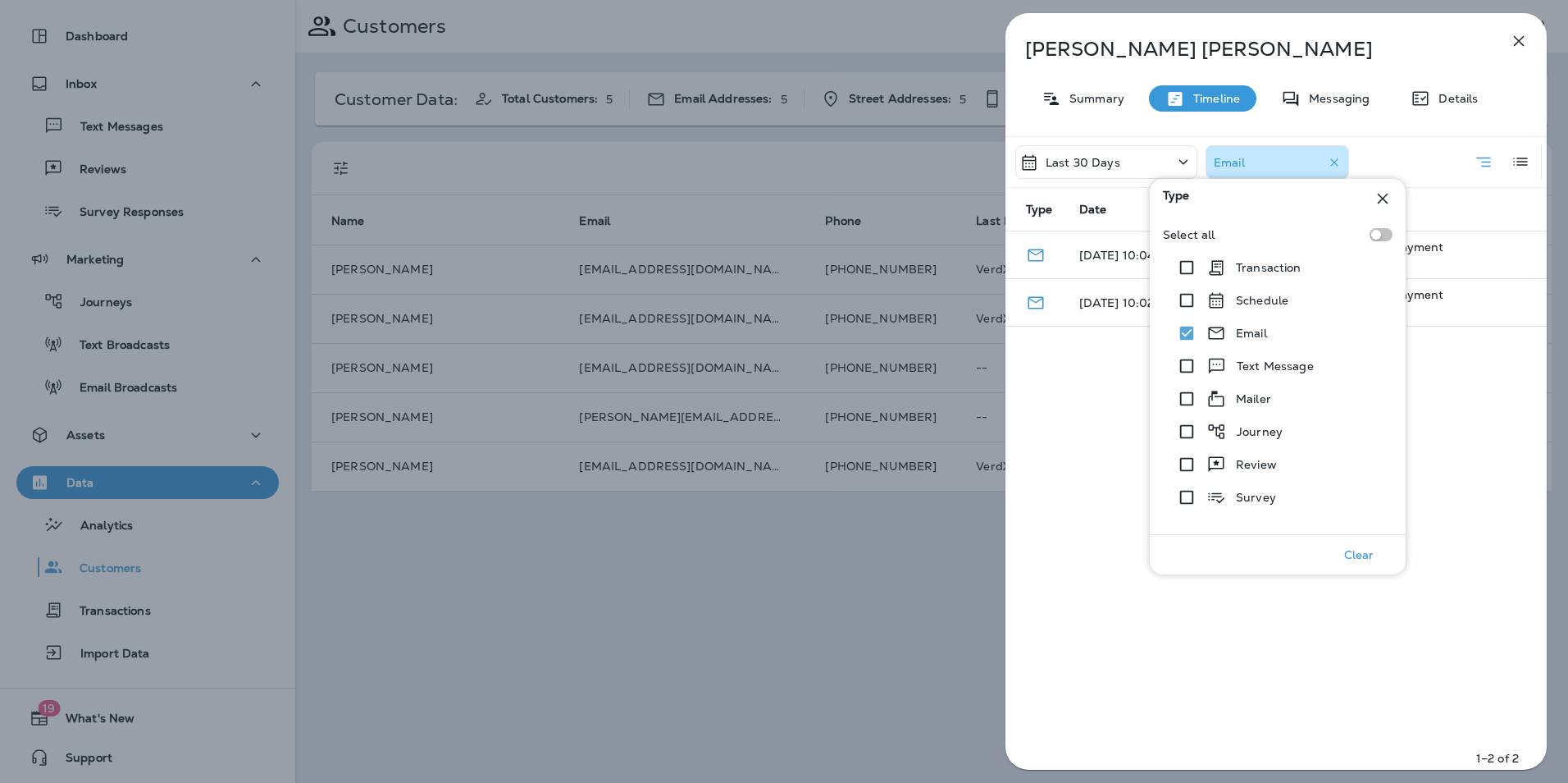
click at [1096, 449] on div "Last 30 Days Email Type Date Description [DATE] 10:04 AM How Our Mosquito Month…" at bounding box center [1276, 458] width 542 height 643
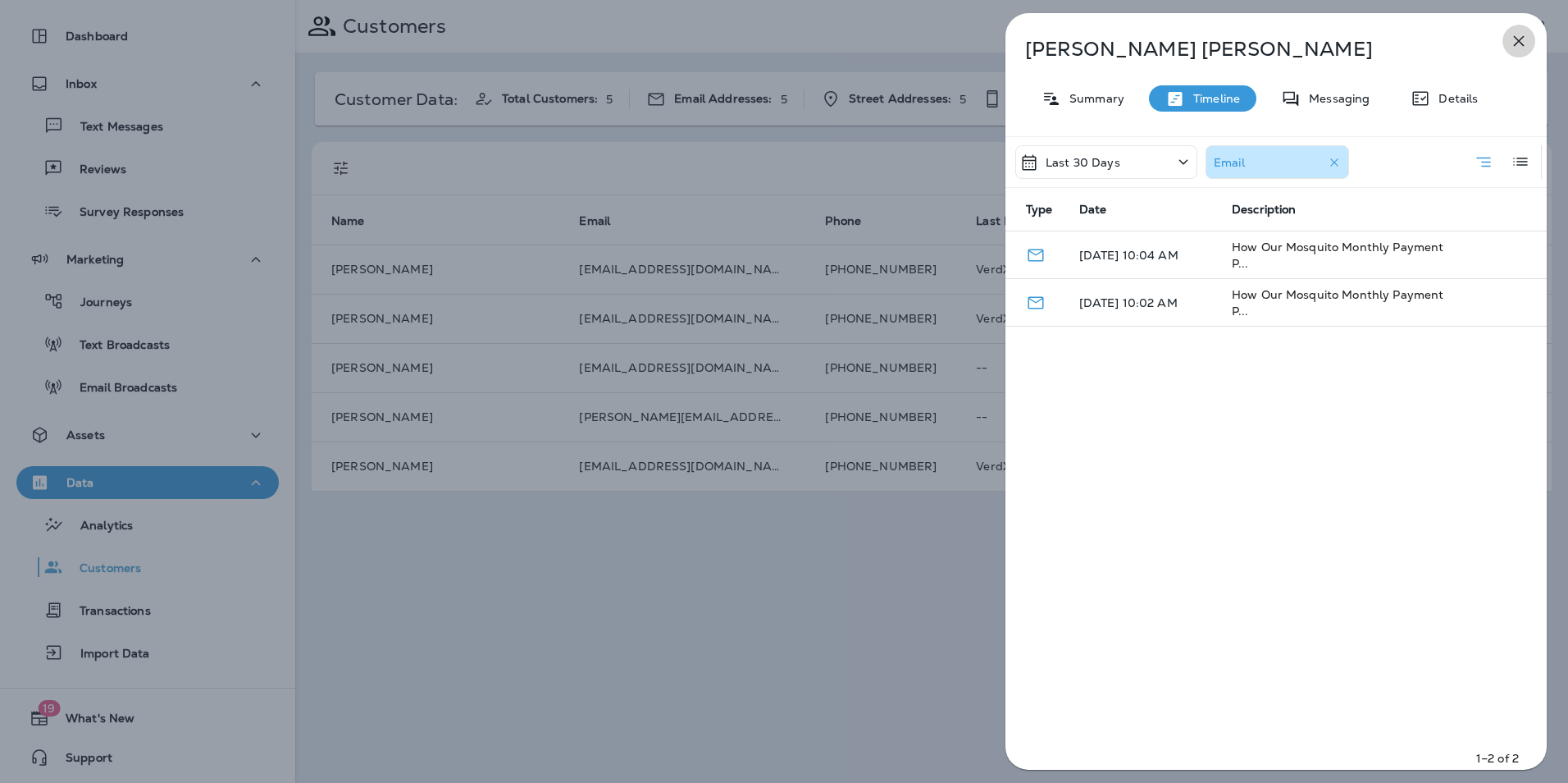
click at [1513, 38] on icon "button" at bounding box center [1519, 41] width 20 height 20
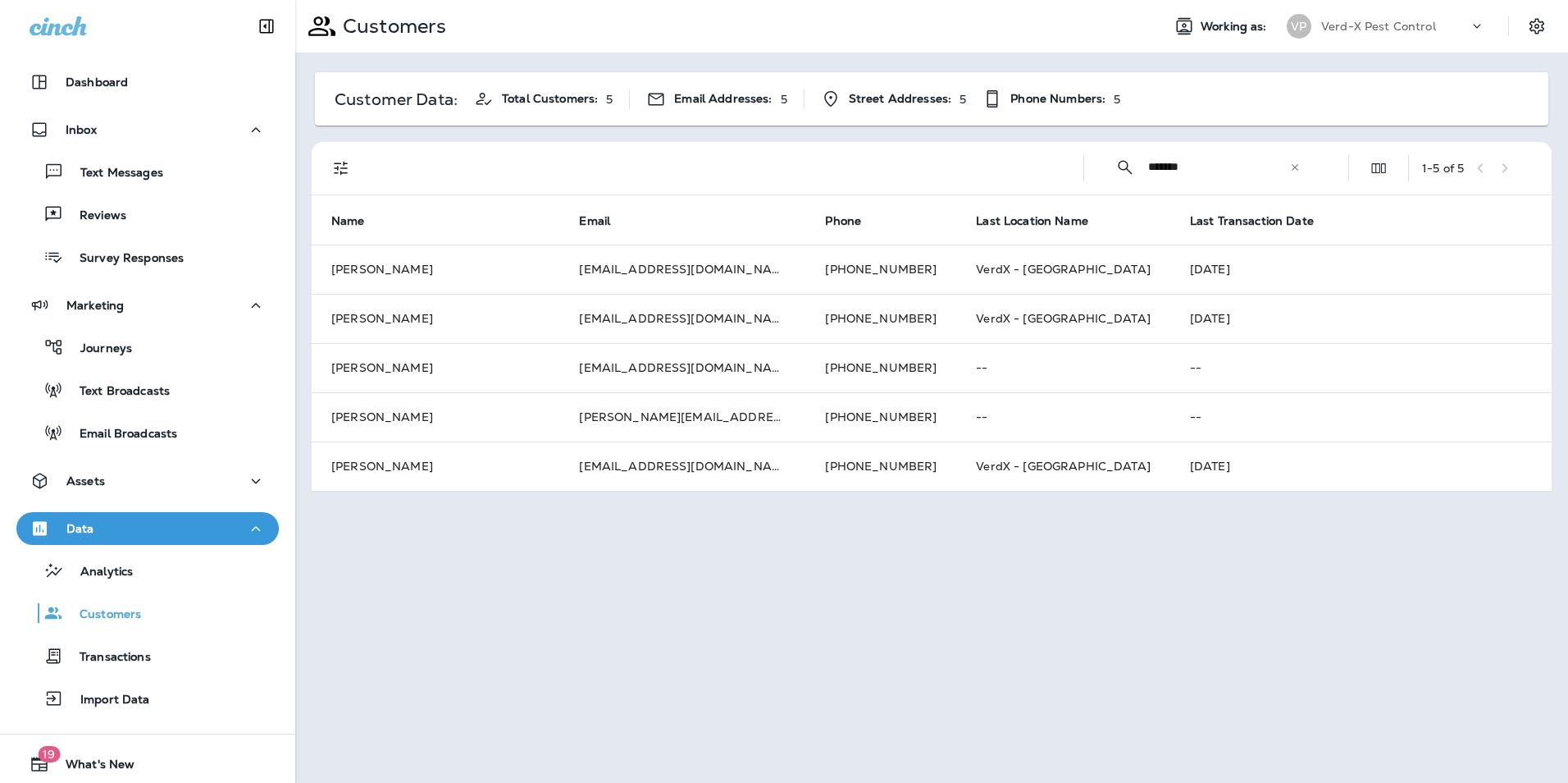
click at [1292, 166] on icon at bounding box center [1294, 166] width 11 height 11
drag, startPoint x: 1222, startPoint y: 164, endPoint x: 1113, endPoint y: 190, distance: 112.1
click at [1113, 190] on div "​ ​" at bounding box center [1216, 167] width 237 height 46
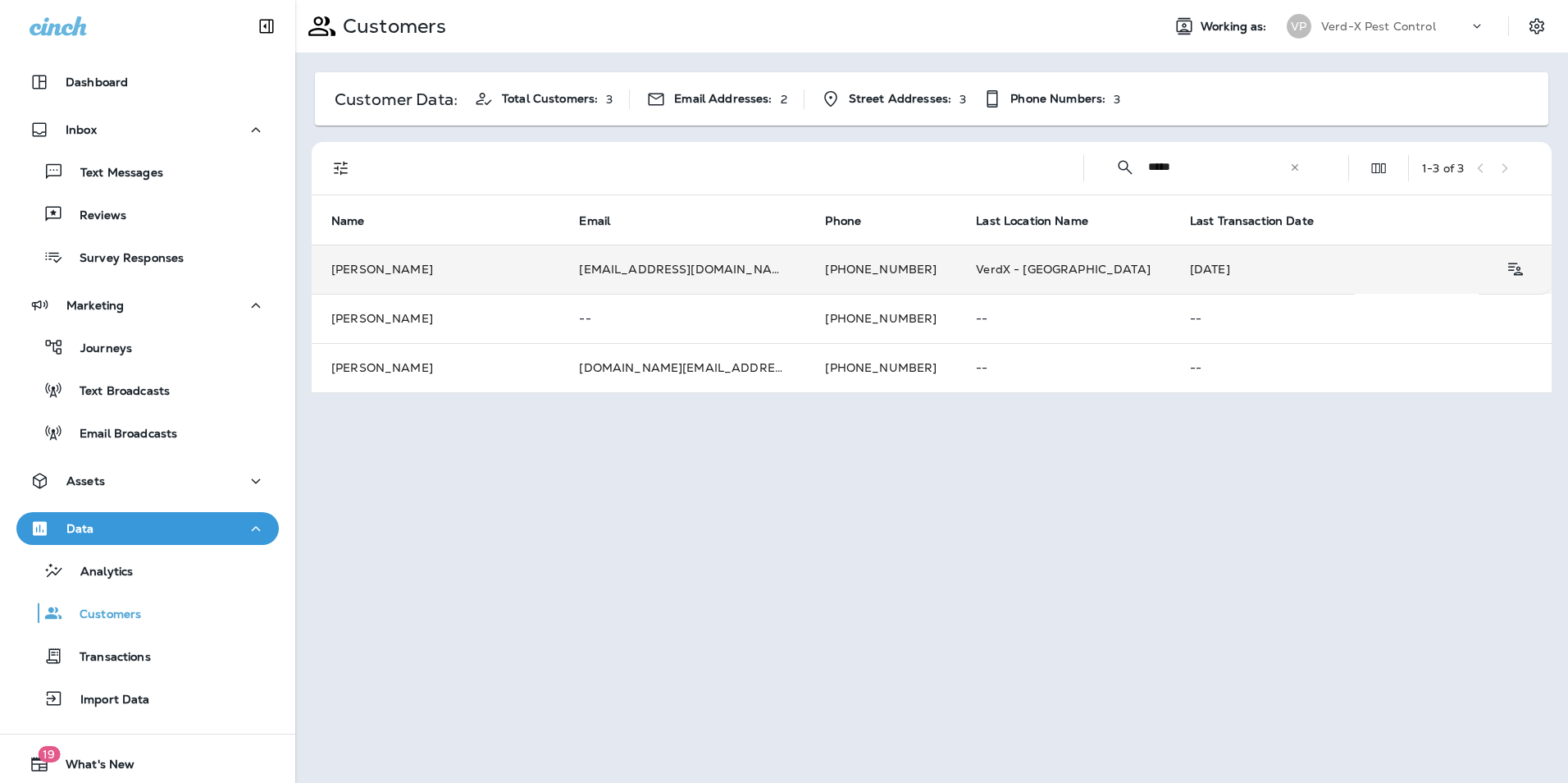
type input "*****"
click at [707, 268] on td "[EMAIL_ADDRESS][DOMAIN_NAME]" at bounding box center [682, 269] width 246 height 49
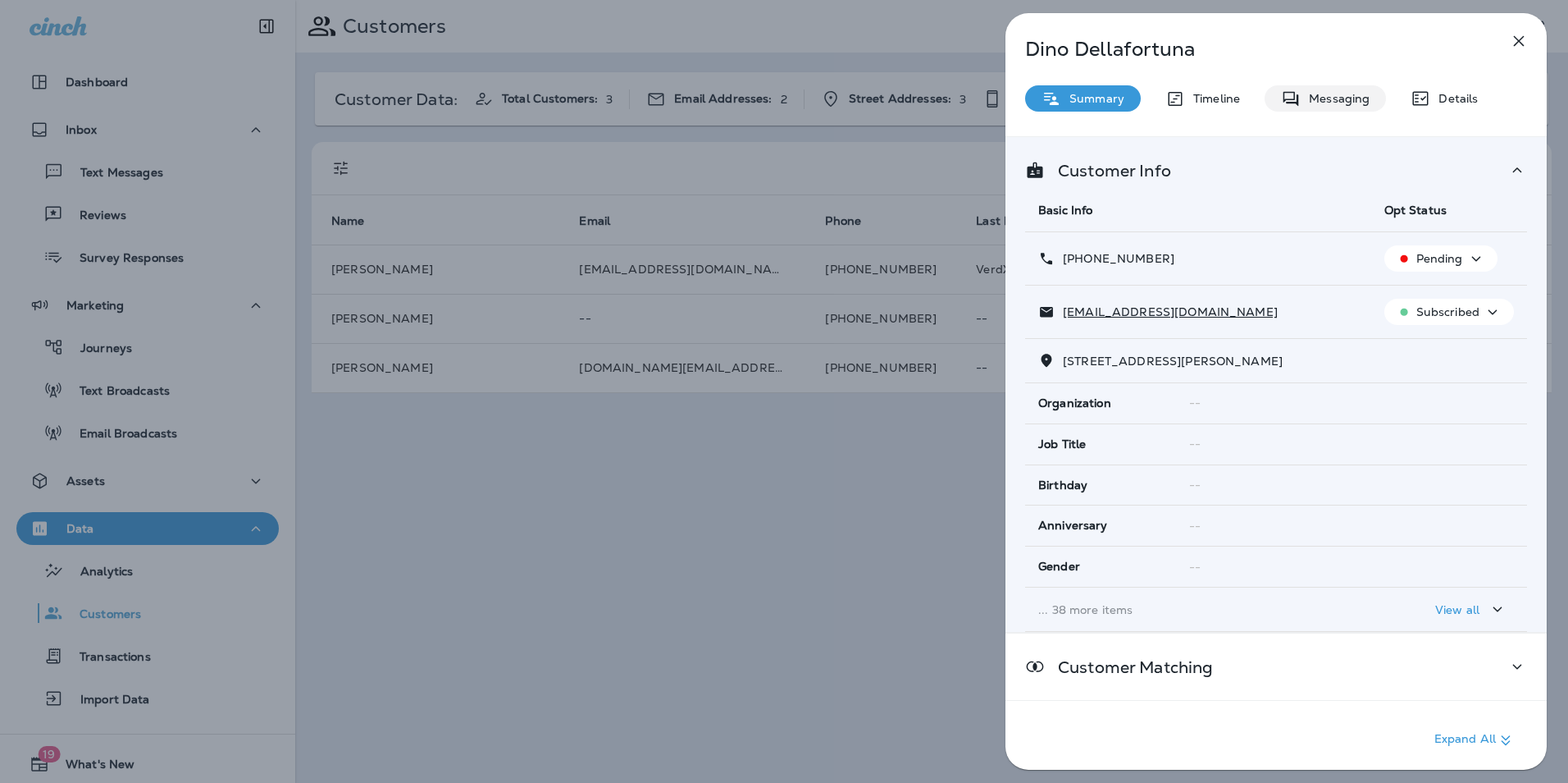
click at [1289, 86] on div "Messaging" at bounding box center [1325, 98] width 121 height 26
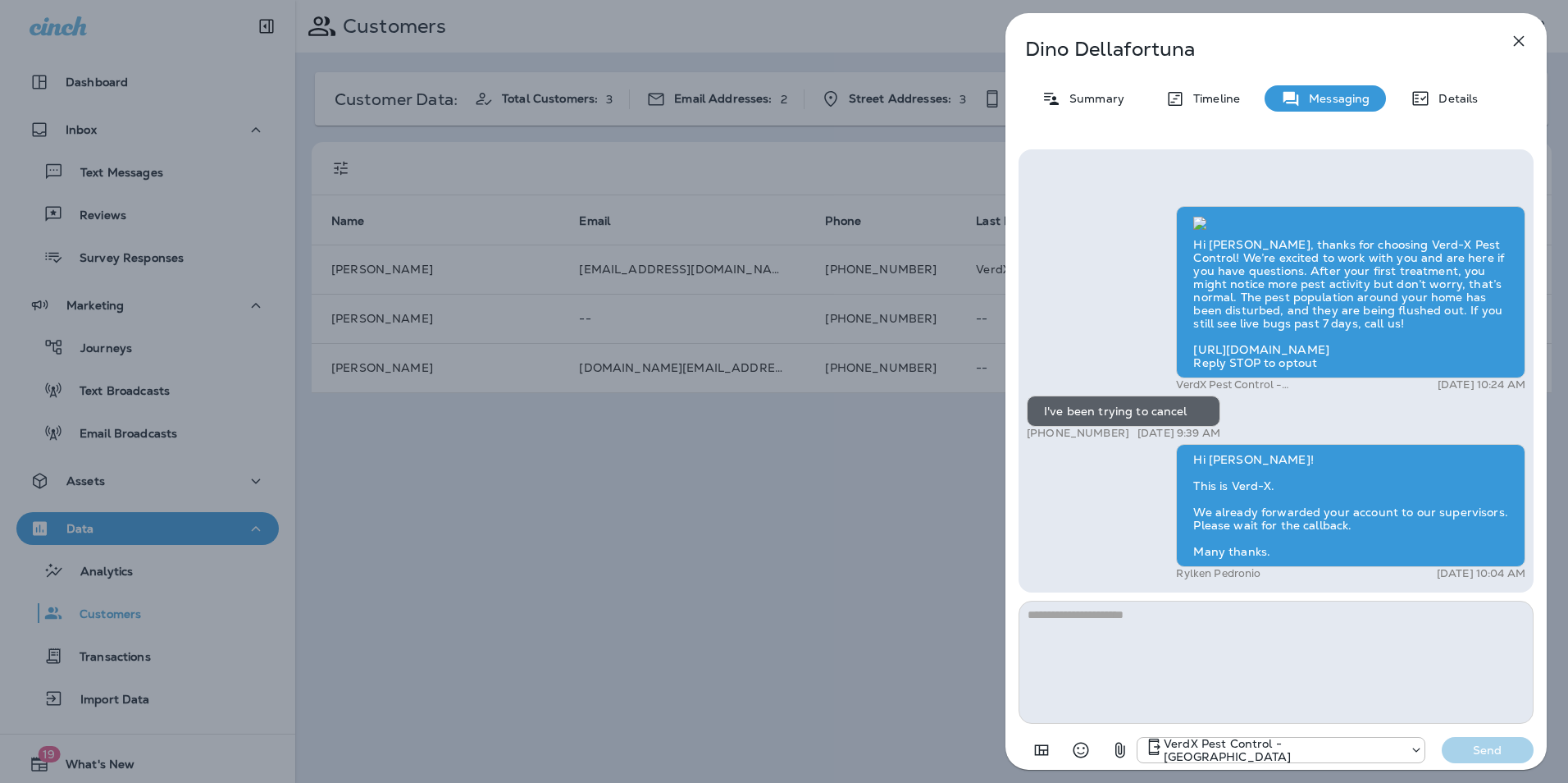
click at [1519, 44] on icon "button" at bounding box center [1519, 41] width 20 height 20
